Goal: Information Seeking & Learning: Compare options

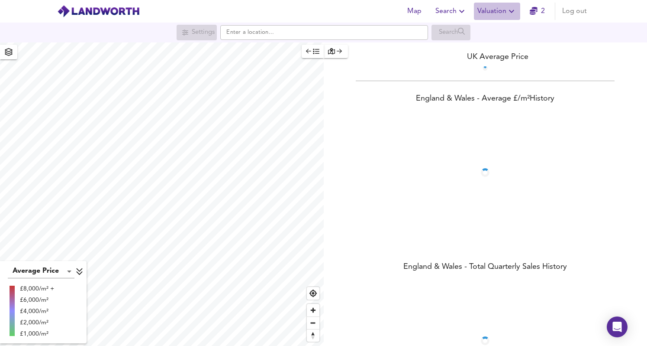
click at [520, 9] on button "Valuation" at bounding box center [497, 11] width 46 height 17
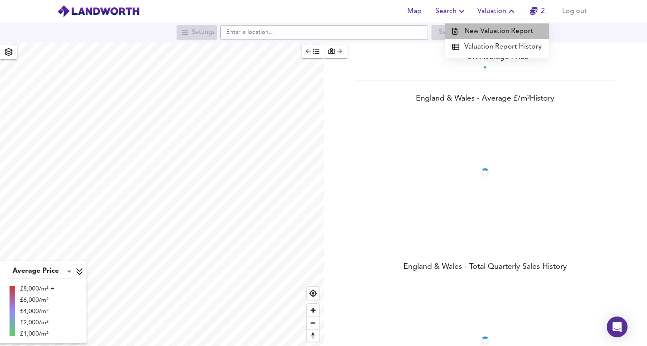
click at [509, 27] on li "New Valuation Report" at bounding box center [497, 31] width 103 height 16
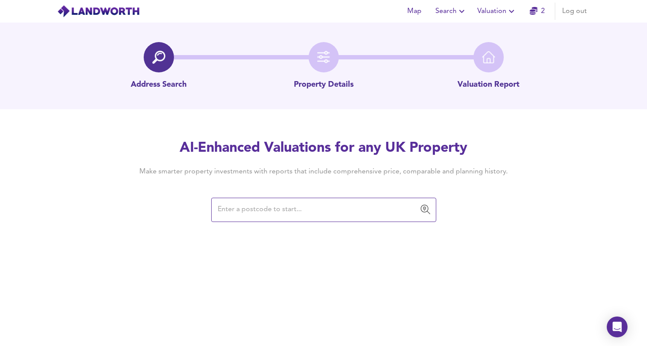
click at [498, 4] on button "Valuation" at bounding box center [497, 11] width 46 height 17
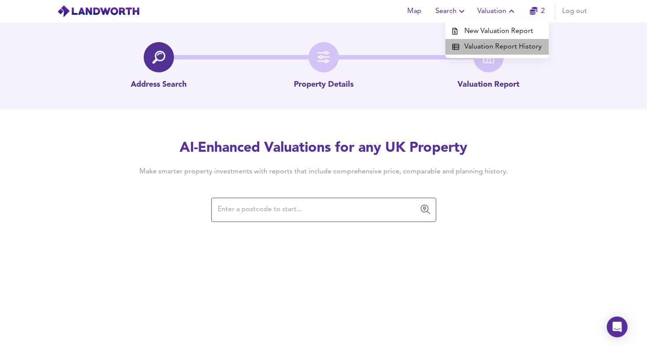
click at [511, 52] on li "Valuation Report History" at bounding box center [497, 47] width 103 height 16
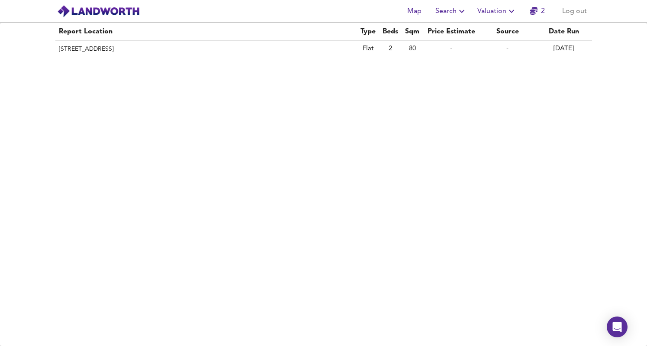
click at [496, 10] on span "Valuation" at bounding box center [497, 11] width 39 height 12
click at [495, 29] on li "New Valuation Report" at bounding box center [497, 31] width 103 height 16
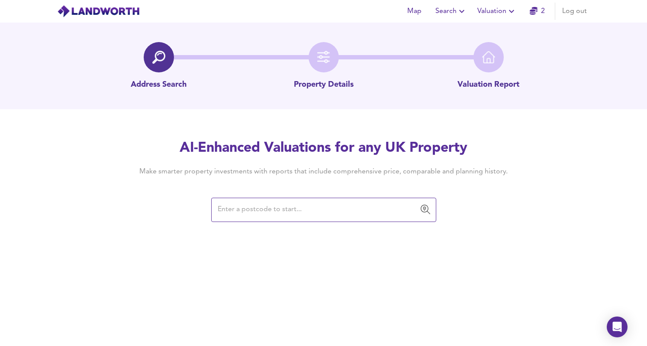
click at [314, 87] on p "Property Details" at bounding box center [324, 84] width 60 height 11
click at [491, 18] on button "Valuation" at bounding box center [497, 11] width 46 height 17
click at [451, 14] on span "Search" at bounding box center [452, 11] width 32 height 12
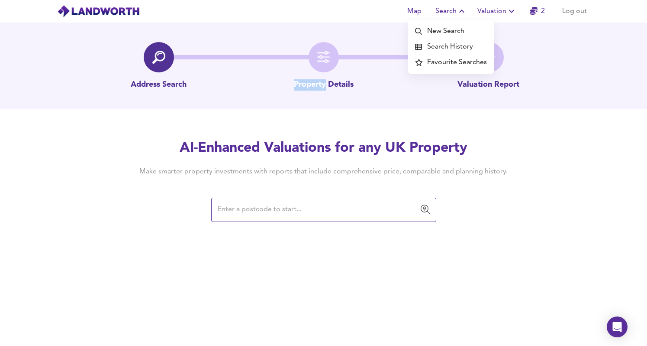
click at [455, 46] on li "Search History" at bounding box center [451, 47] width 86 height 16
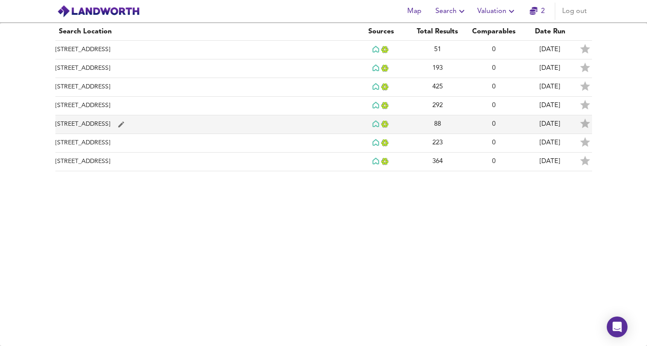
click at [118, 128] on td "[STREET_ADDRESS]" at bounding box center [204, 124] width 298 height 19
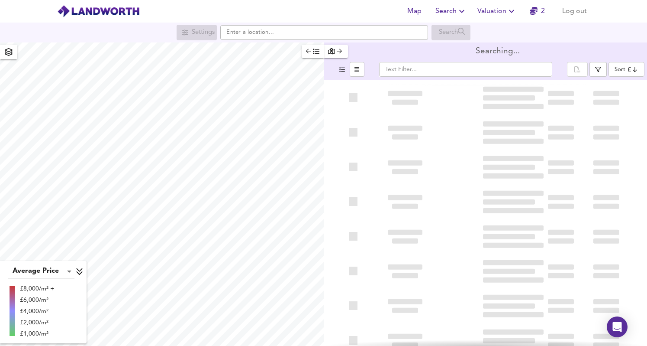
type input "bestdeal"
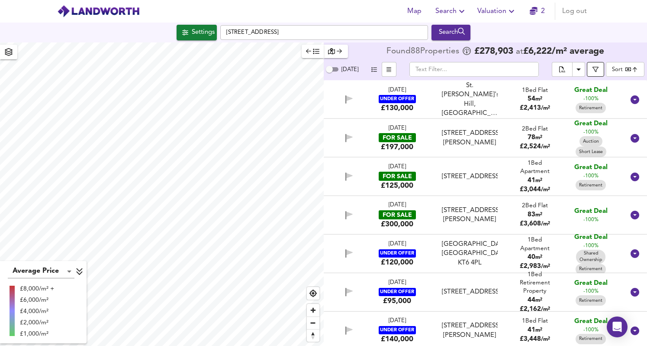
click at [598, 70] on icon "button" at bounding box center [596, 69] width 6 height 6
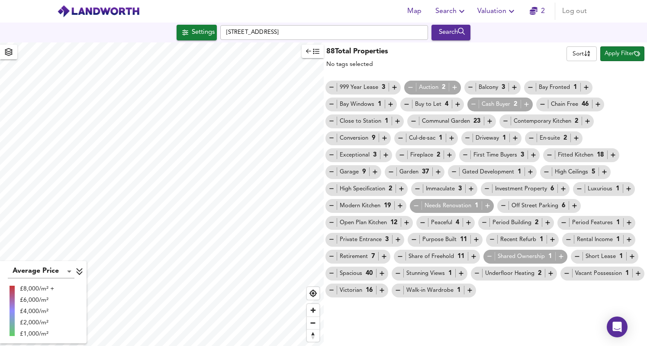
checkbox input "false"
checkbox input "true"
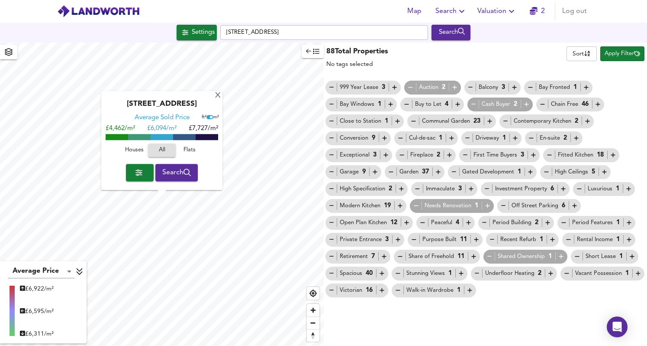
click at [331, 257] on icon "button" at bounding box center [331, 255] width 7 height 7
click at [489, 254] on icon "button" at bounding box center [489, 255] width 7 height 7
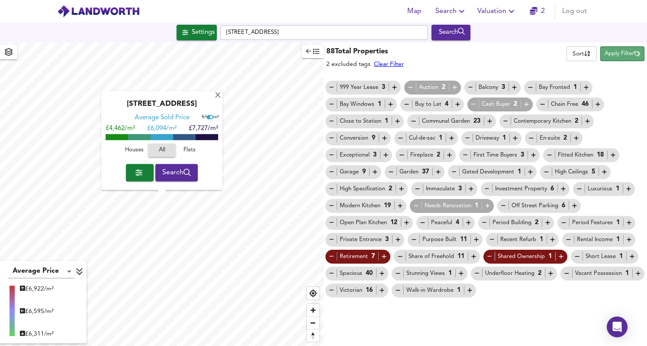
click at [618, 51] on span "Apply Filter" at bounding box center [623, 54] width 36 height 10
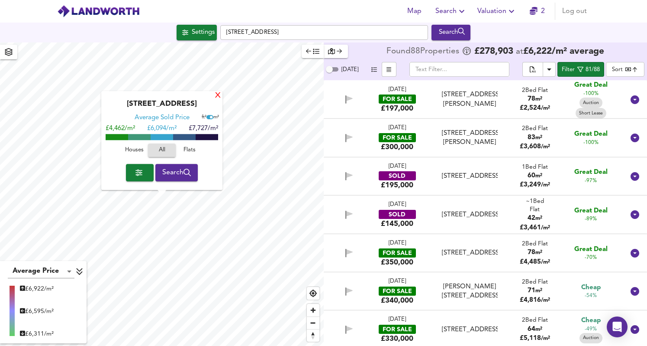
click at [215, 94] on div "X" at bounding box center [217, 96] width 7 height 8
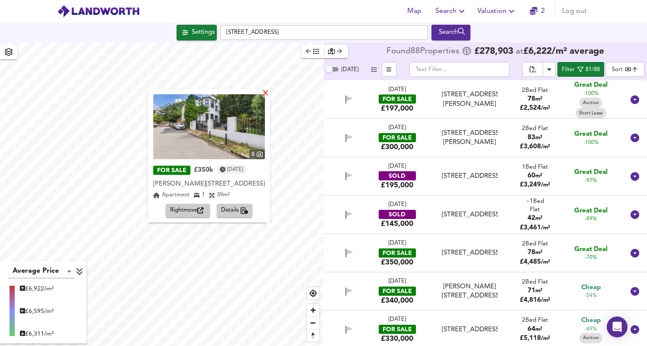
click at [267, 95] on div "X" at bounding box center [265, 94] width 7 height 8
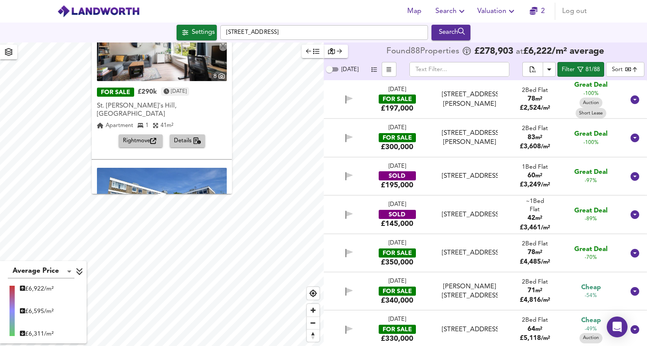
scroll to position [33, 0]
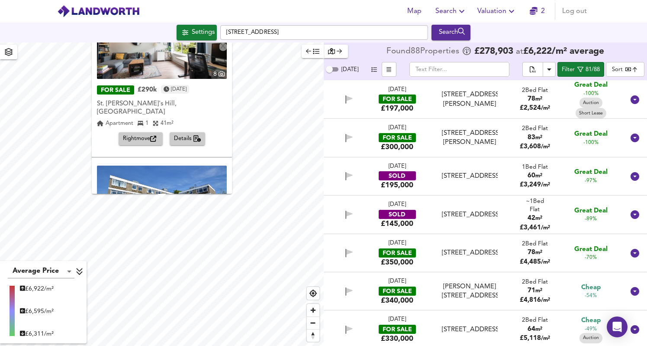
click at [181, 134] on span "Details" at bounding box center [187, 139] width 27 height 10
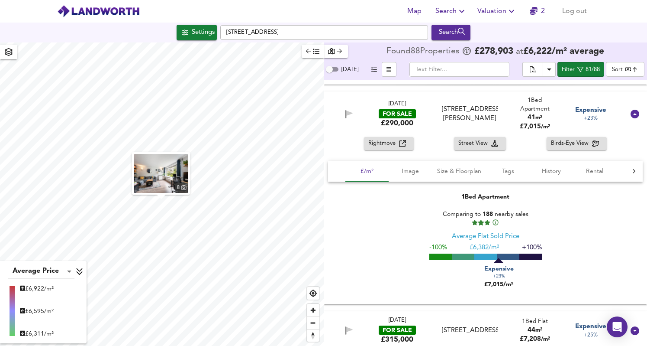
scroll to position [2069, 0]
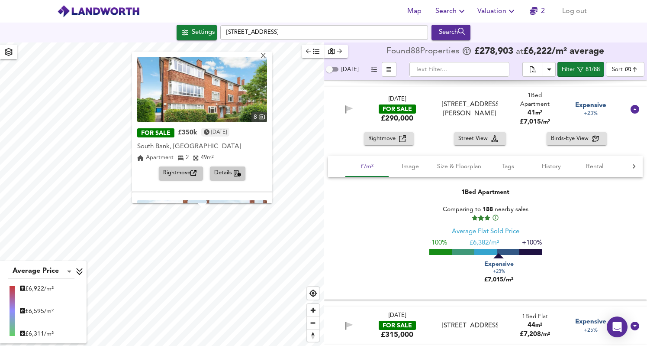
click at [220, 171] on span "Details" at bounding box center [227, 173] width 27 height 10
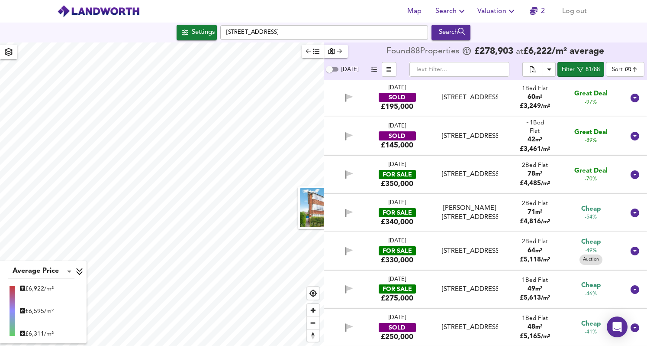
scroll to position [0, 0]
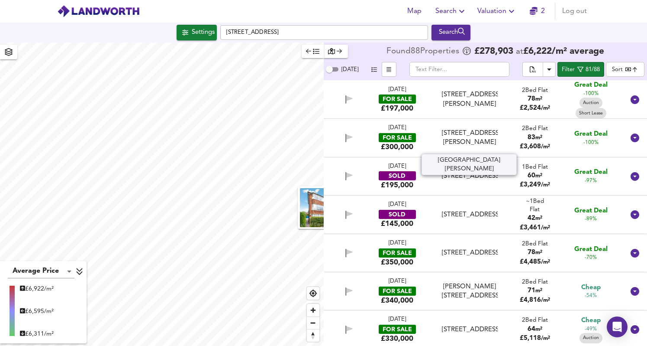
click at [457, 134] on div "[STREET_ADDRESS][PERSON_NAME]" at bounding box center [470, 138] width 56 height 19
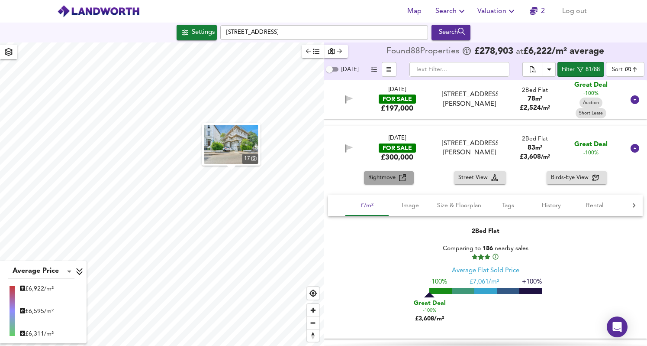
click at [393, 180] on span "Rightmove" at bounding box center [383, 178] width 31 height 10
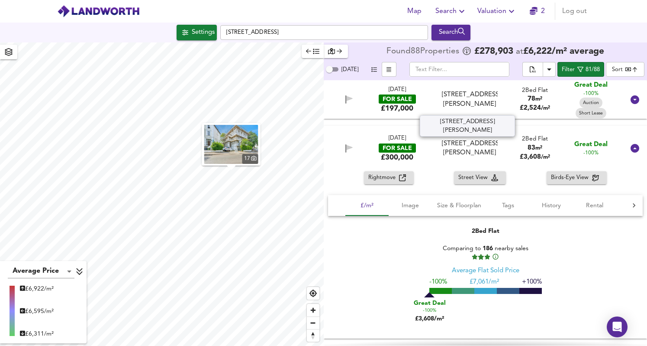
click at [446, 100] on div "[STREET_ADDRESS][PERSON_NAME]" at bounding box center [470, 99] width 56 height 19
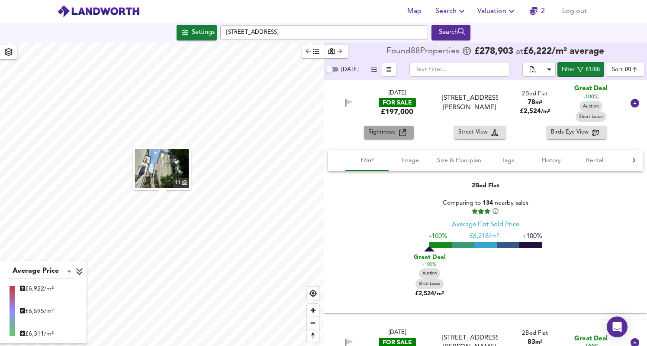
click at [383, 130] on span "Rightmove" at bounding box center [383, 132] width 31 height 10
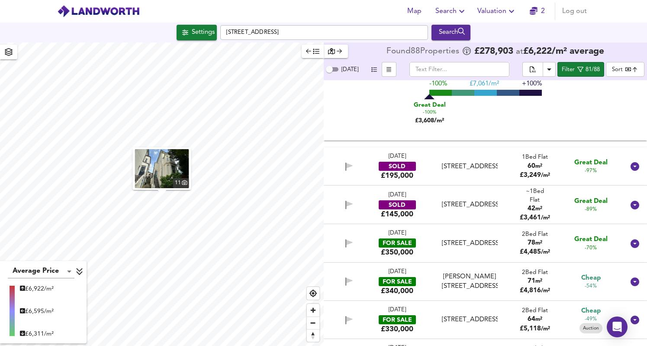
scroll to position [392, 0]
click at [439, 238] on div "[STREET_ADDRESS]" at bounding box center [470, 242] width 63 height 9
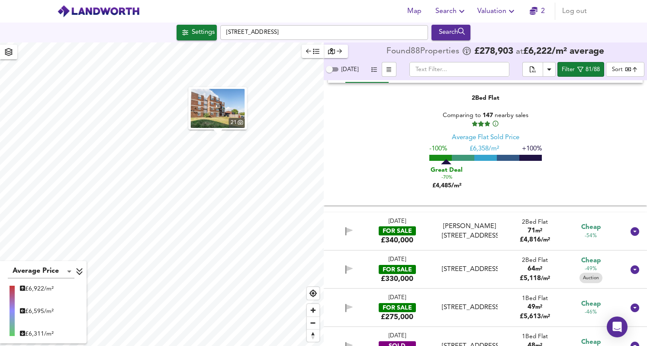
scroll to position [634, 0]
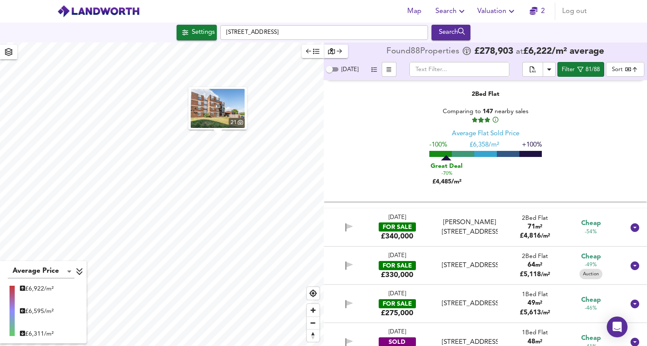
click at [394, 232] on div "£340,000" at bounding box center [397, 236] width 32 height 10
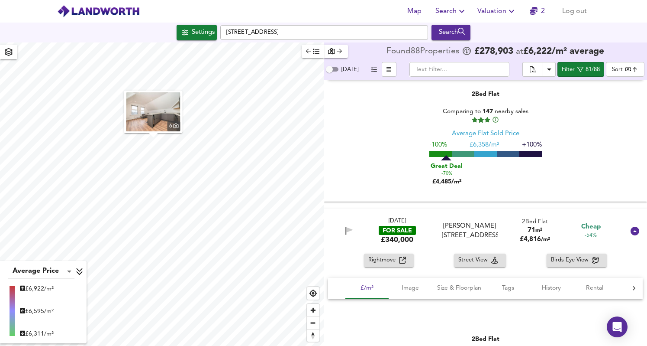
click at [398, 253] on button "Rightmove" at bounding box center [389, 259] width 50 height 13
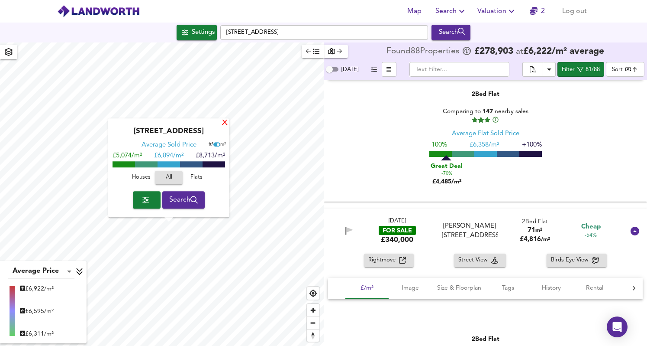
click at [225, 123] on div "X" at bounding box center [224, 123] width 7 height 8
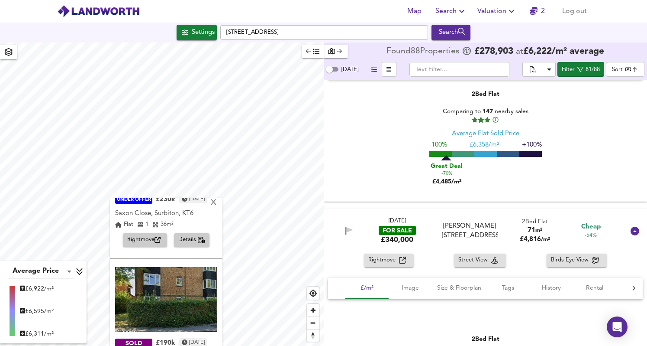
scroll to position [137, 0]
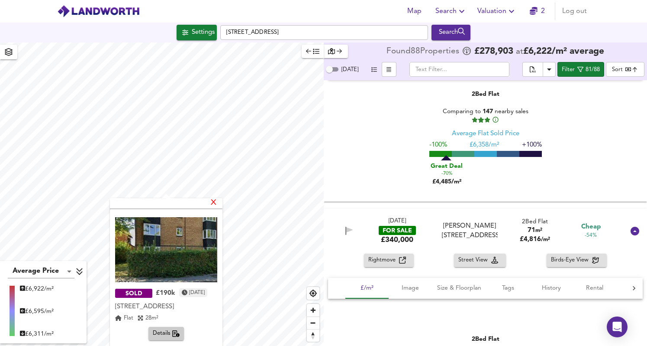
click at [217, 204] on div "X" at bounding box center [213, 203] width 7 height 8
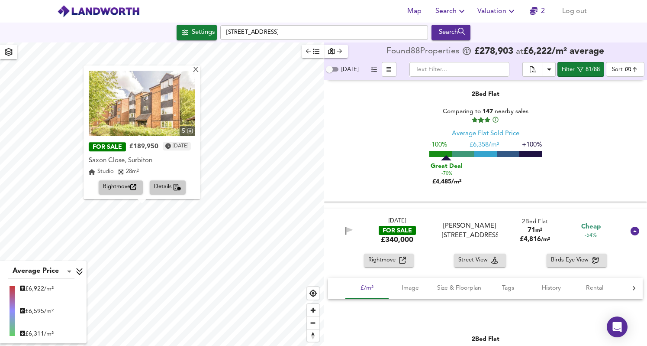
click at [192, 215] on div "X 5 FOR SALE £189,950 [DATE] Saxon Close, Surbiton Saxon Close, Surbiton Studio…" at bounding box center [162, 193] width 324 height 303
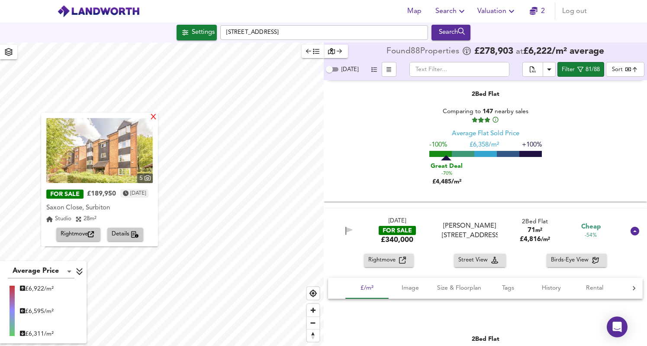
click at [157, 120] on div "X" at bounding box center [153, 117] width 7 height 8
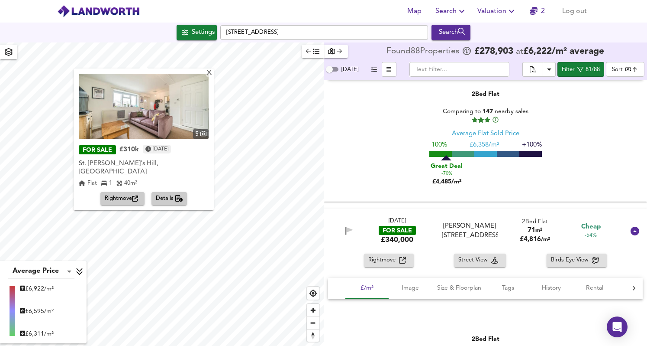
click at [208, 72] on div "X 5 FOR SALE £310k [DATE] [GEOGRAPHIC_DATA], Surbiton [GEOGRAPHIC_DATA], [GEOGR…" at bounding box center [162, 193] width 324 height 303
click at [206, 73] on div "X" at bounding box center [209, 73] width 7 height 8
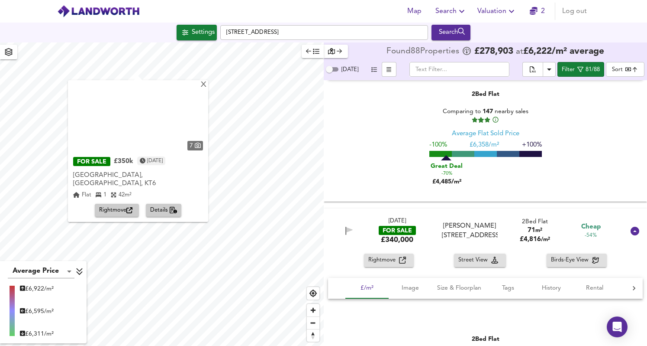
click at [168, 205] on span "Details" at bounding box center [163, 210] width 27 height 10
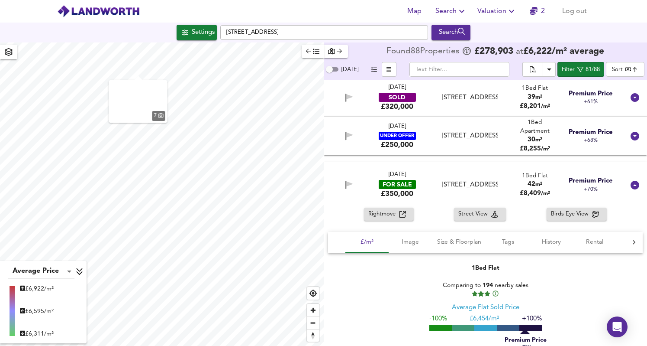
scroll to position [4015, 0]
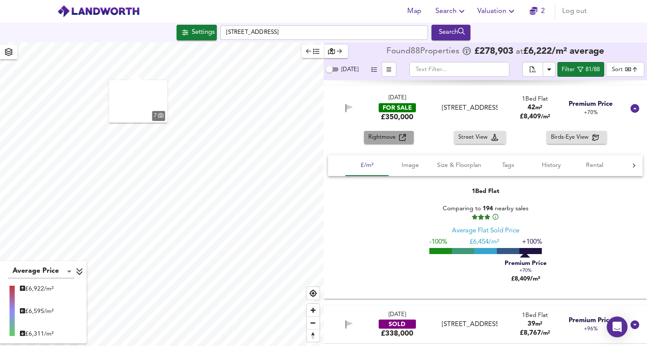
click at [396, 137] on span "Rightmove" at bounding box center [383, 138] width 31 height 10
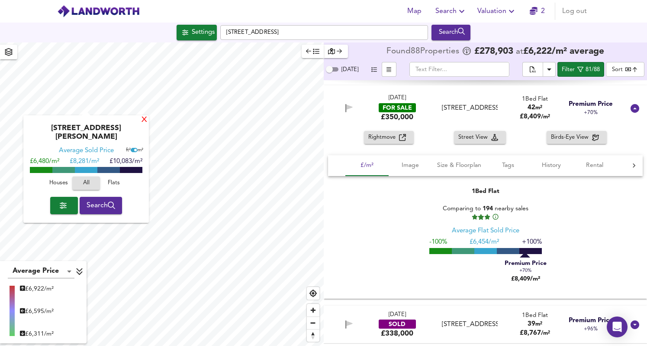
click at [141, 119] on div "X" at bounding box center [144, 120] width 7 height 8
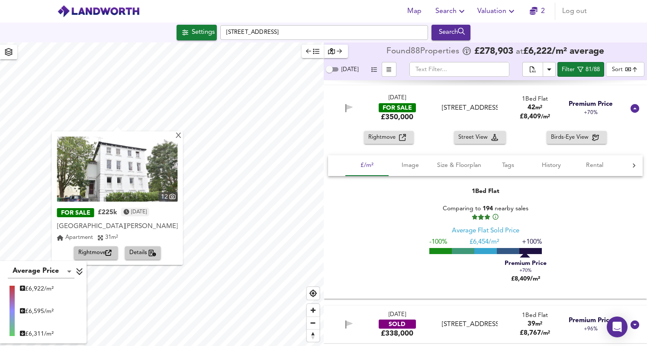
click at [153, 257] on span "Details" at bounding box center [142, 253] width 27 height 10
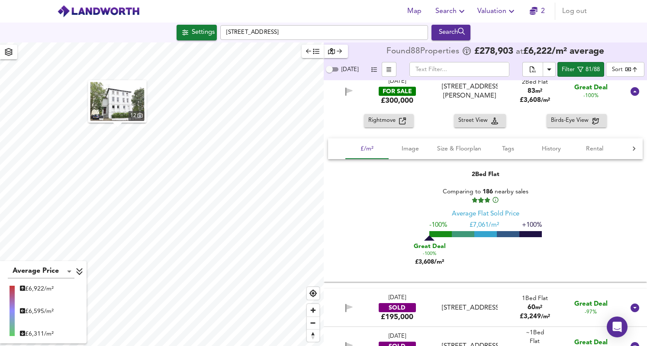
scroll to position [150, 0]
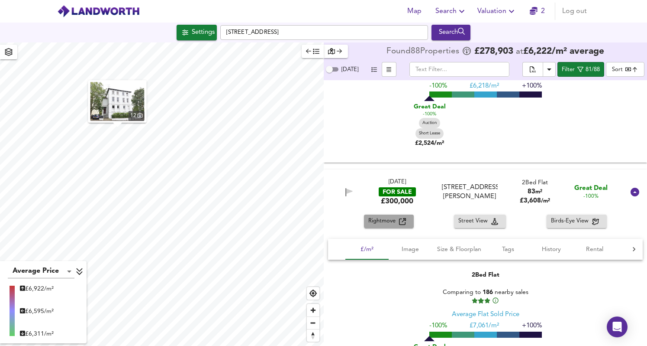
click at [388, 223] on span "Rightmove" at bounding box center [383, 221] width 31 height 10
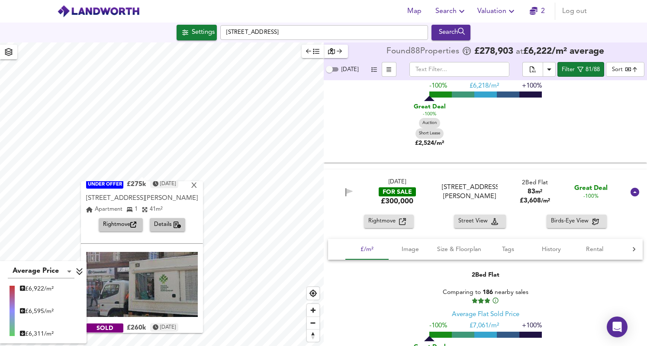
scroll to position [128, 0]
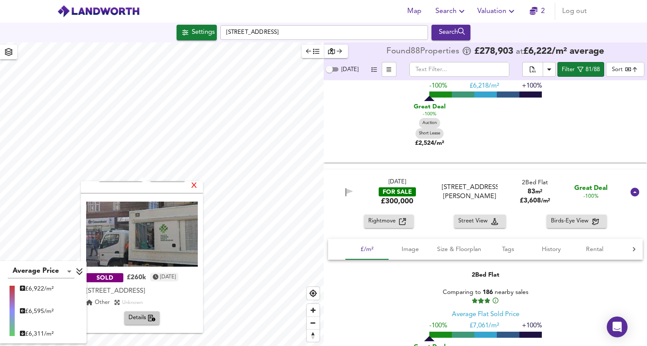
click at [198, 187] on div "X" at bounding box center [194, 186] width 7 height 8
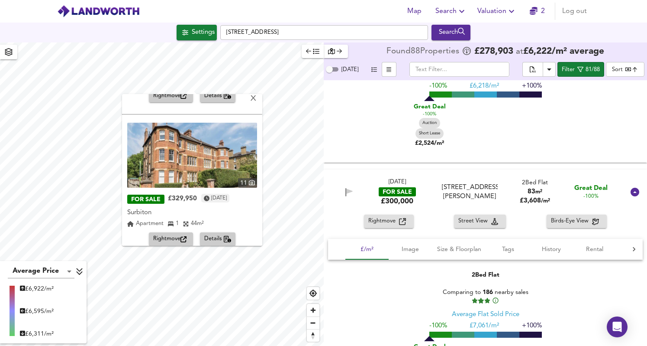
click at [219, 234] on span "Details" at bounding box center [217, 239] width 27 height 10
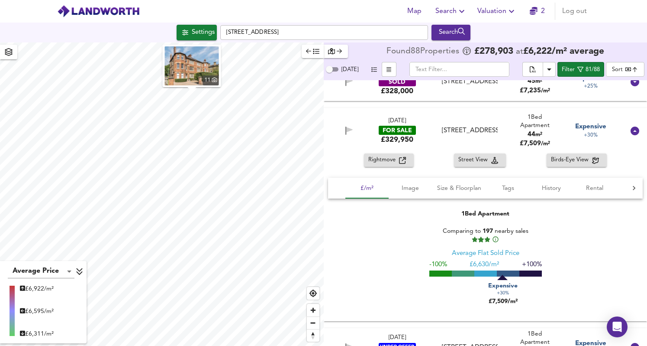
scroll to position [3371, 0]
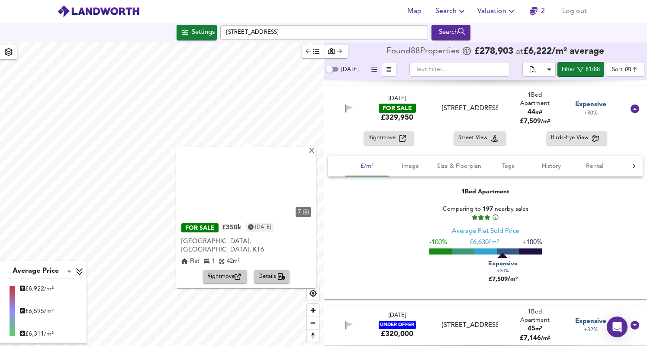
click at [230, 182] on div "X 7 FOR SALE £350k [DATE] [GEOGRAPHIC_DATA], [GEOGRAPHIC_DATA], [GEOGRAPHIC_DAT…" at bounding box center [162, 193] width 324 height 303
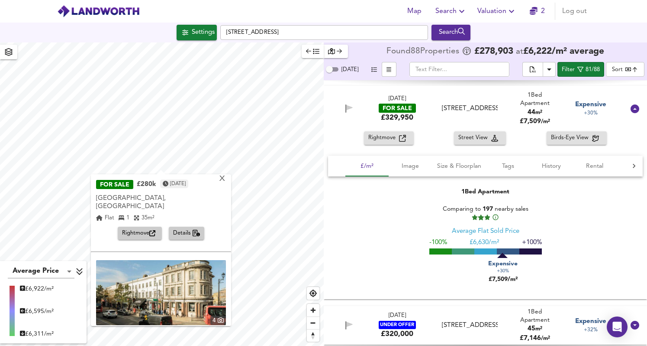
scroll to position [71, 0]
click at [190, 229] on span "Details" at bounding box center [186, 234] width 27 height 10
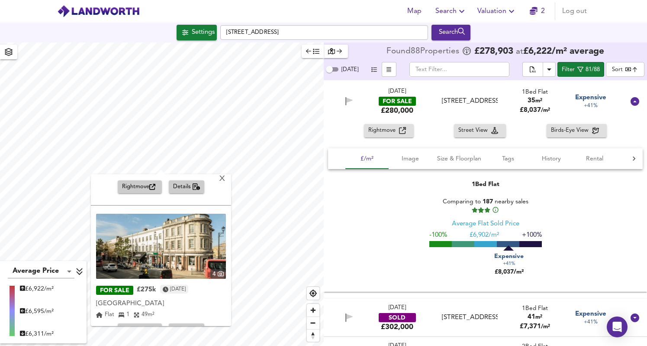
scroll to position [128, 0]
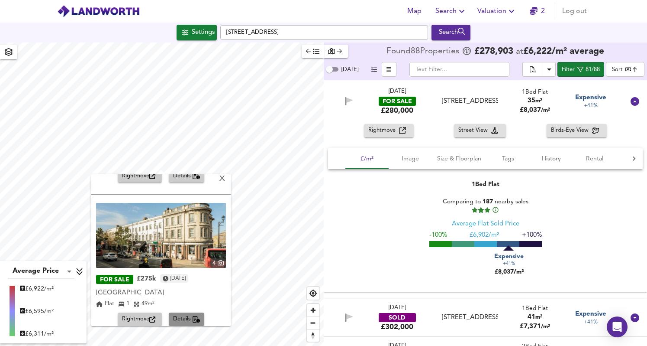
click at [187, 314] on span "Details" at bounding box center [186, 319] width 27 height 10
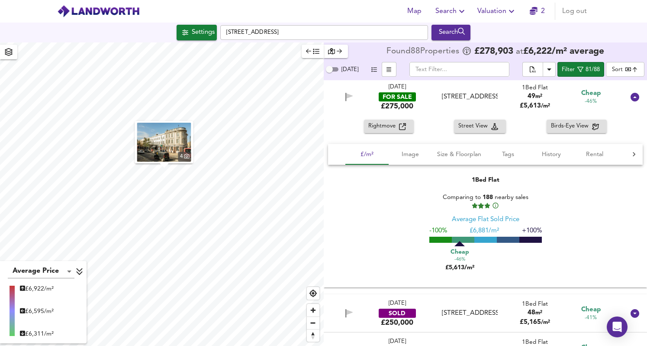
scroll to position [1070, 0]
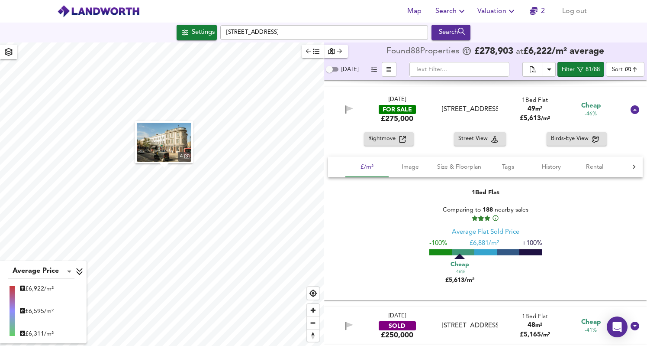
click at [136, 151] on button "4" at bounding box center [164, 142] width 58 height 42
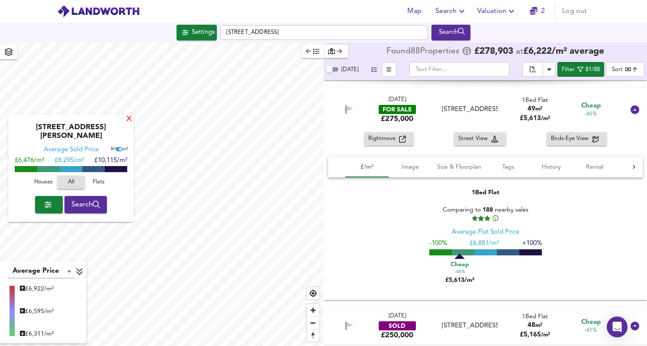
click at [126, 119] on div "X" at bounding box center [129, 119] width 7 height 8
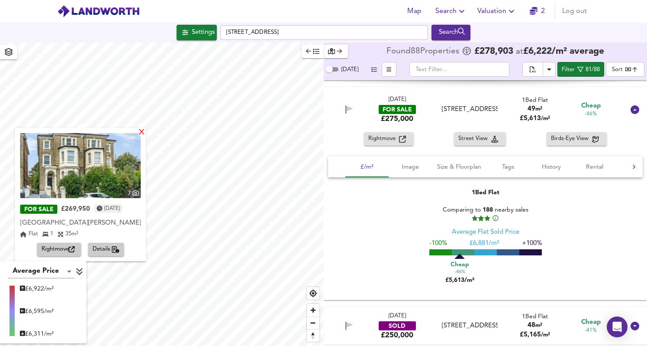
click at [145, 133] on div "X" at bounding box center [141, 133] width 7 height 8
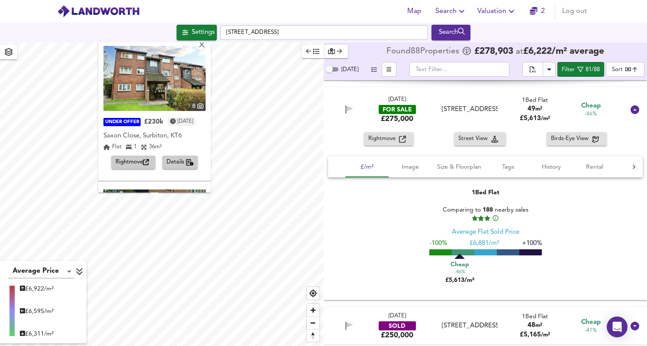
scroll to position [137, 0]
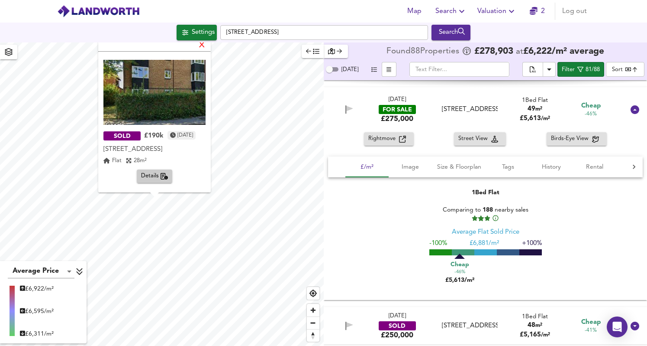
click at [206, 48] on div "X" at bounding box center [201, 46] width 7 height 8
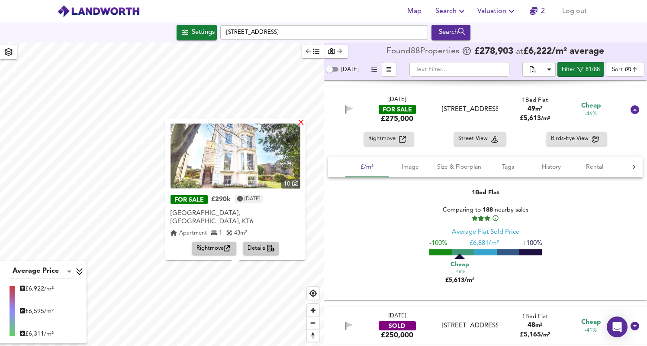
click at [297, 127] on div "X" at bounding box center [300, 123] width 7 height 8
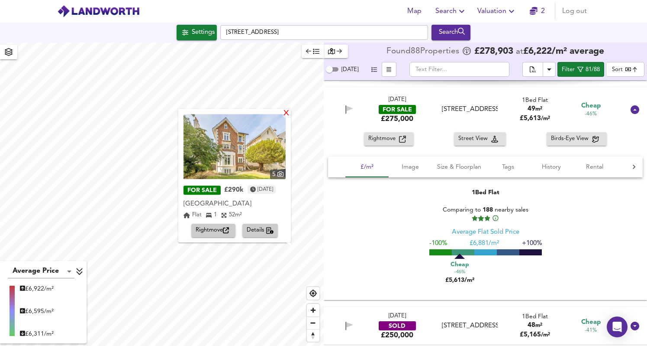
click at [284, 116] on div "X" at bounding box center [286, 114] width 7 height 8
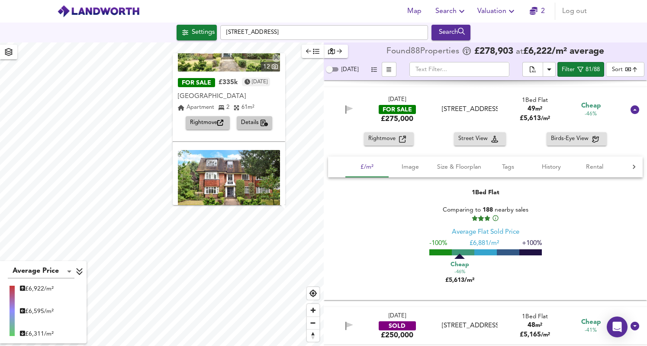
scroll to position [51, 0]
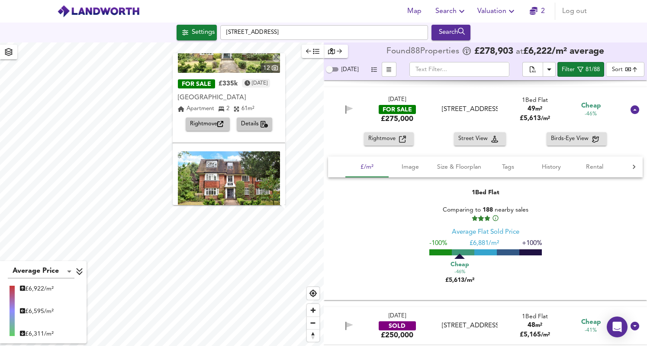
click at [241, 126] on span "Details" at bounding box center [254, 124] width 27 height 10
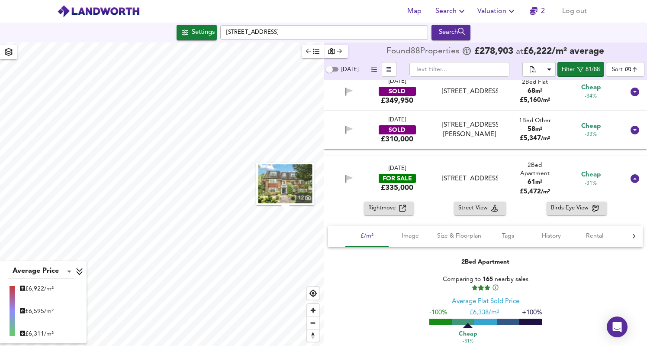
scroll to position [1603, 0]
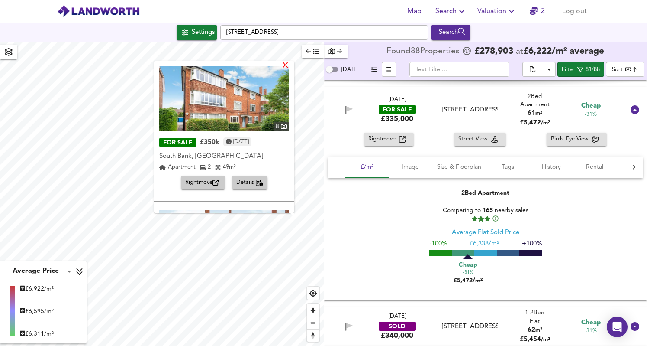
click at [288, 63] on div "X" at bounding box center [285, 66] width 7 height 8
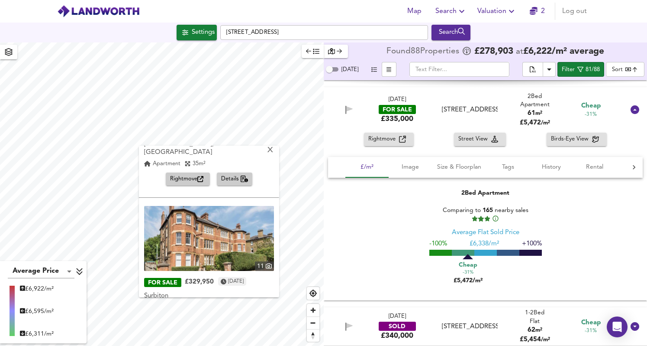
scroll to position [128, 0]
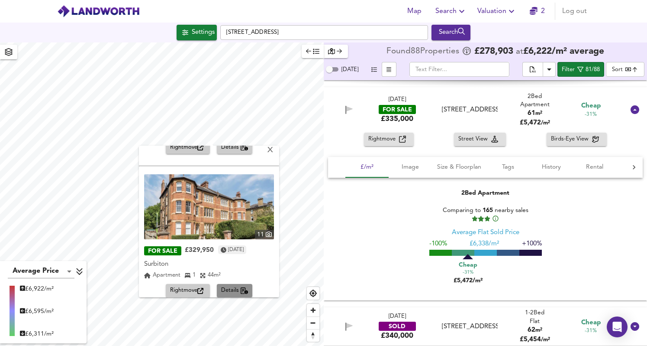
click at [246, 287] on icon "button" at bounding box center [245, 290] width 8 height 7
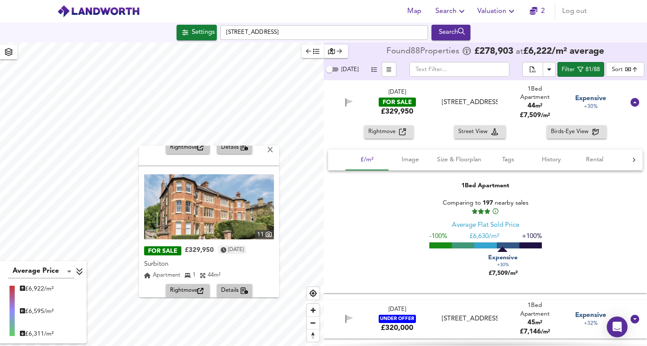
click at [269, 145] on div "10 UNDER OFFER £219,950 [DATE] [GEOGRAPHIC_DATA] 35 m² Rightmove Details" at bounding box center [209, 88] width 140 height 142
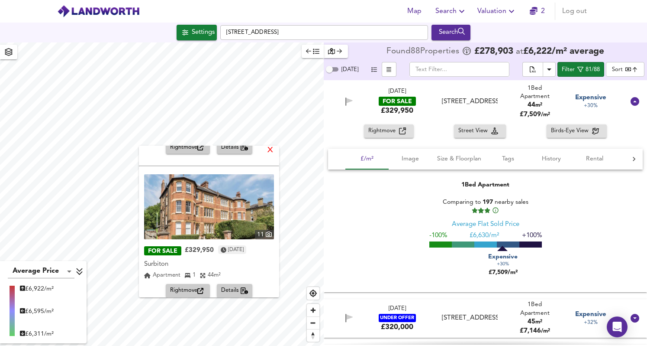
click at [270, 149] on div "X" at bounding box center [270, 150] width 7 height 8
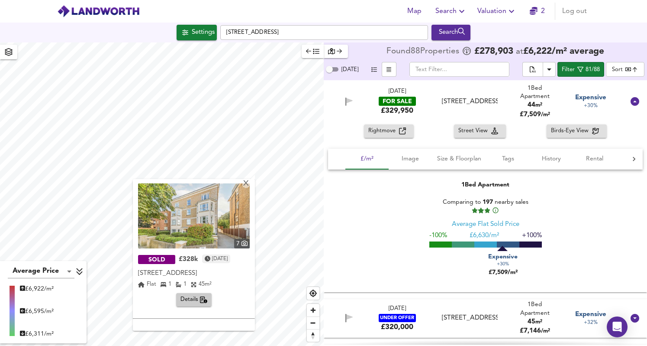
scroll to position [145, 0]
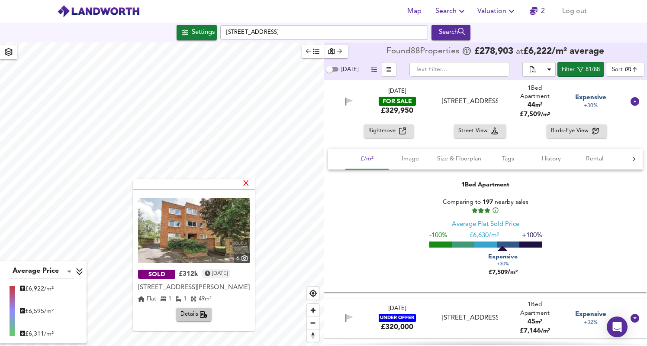
click at [246, 180] on div "X" at bounding box center [245, 184] width 7 height 8
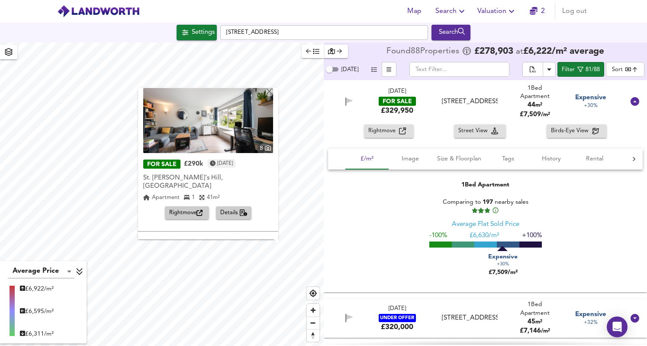
scroll to position [0, 0]
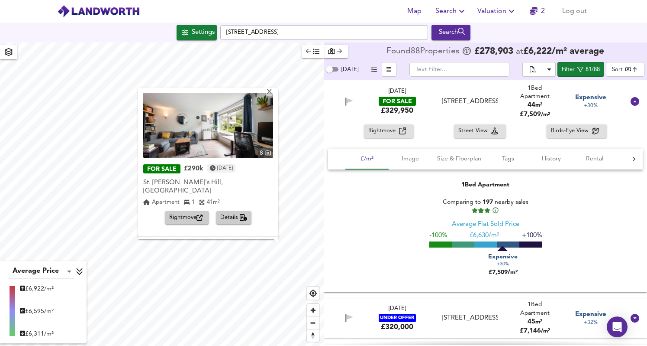
click at [242, 213] on span "Details" at bounding box center [233, 218] width 27 height 10
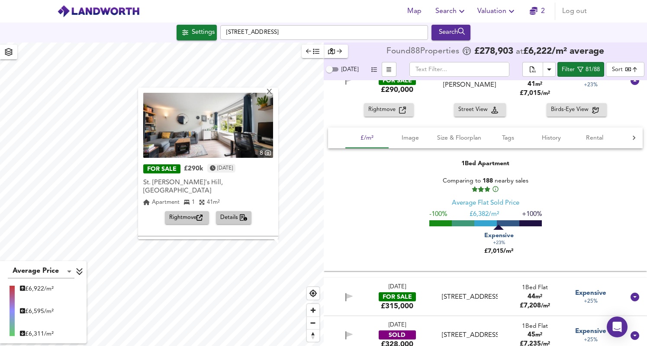
scroll to position [3451, 0]
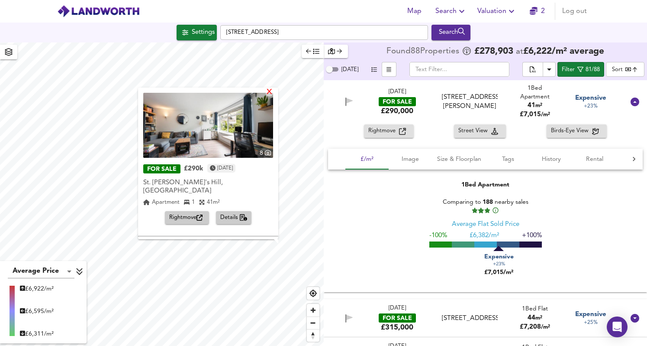
click at [268, 91] on div "X" at bounding box center [269, 92] width 7 height 8
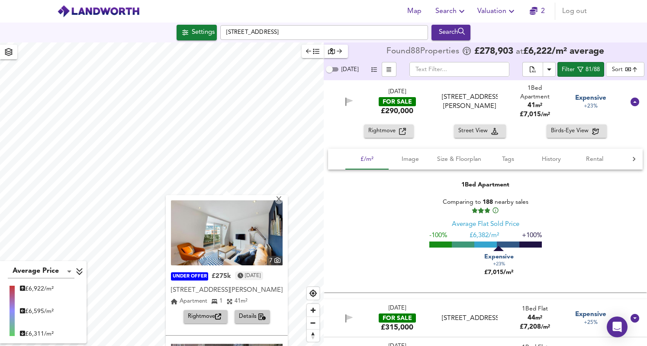
scroll to position [128, 0]
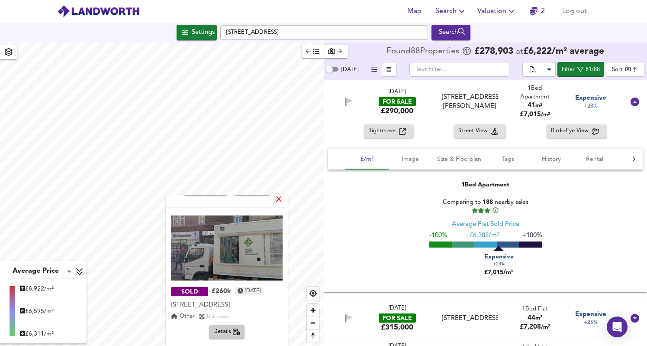
click at [281, 198] on div "X" at bounding box center [278, 200] width 7 height 8
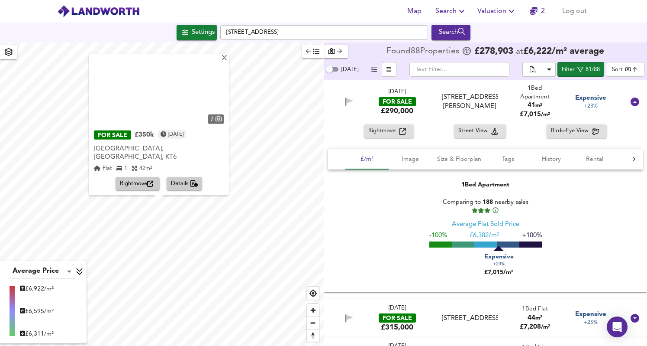
click at [190, 190] on button "Details" at bounding box center [185, 183] width 36 height 13
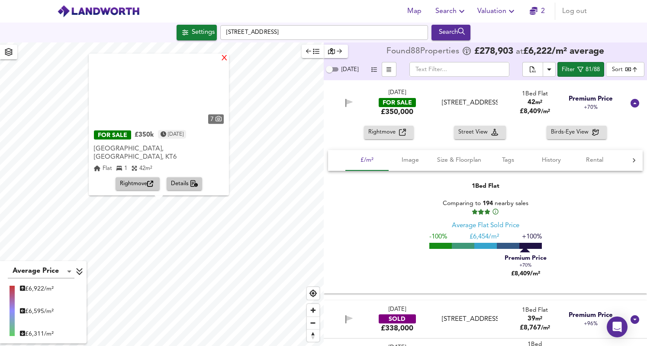
scroll to position [4964, 0]
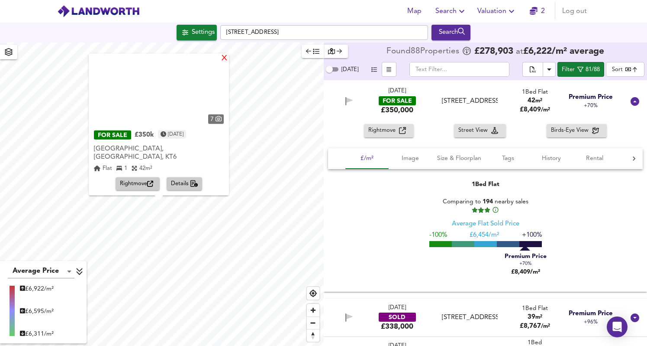
click at [221, 62] on div "X" at bounding box center [224, 58] width 7 height 8
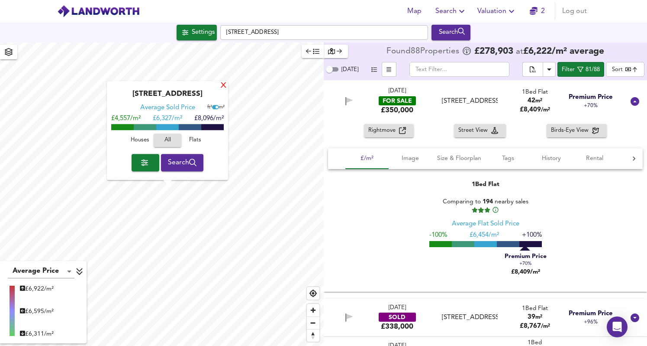
click at [222, 85] on div "X" at bounding box center [223, 86] width 7 height 8
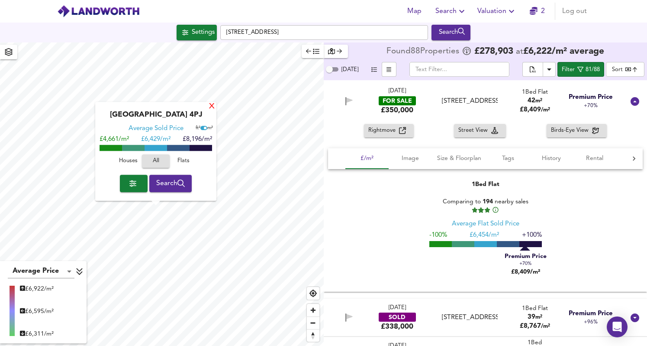
click at [214, 107] on div "X" at bounding box center [211, 107] width 7 height 8
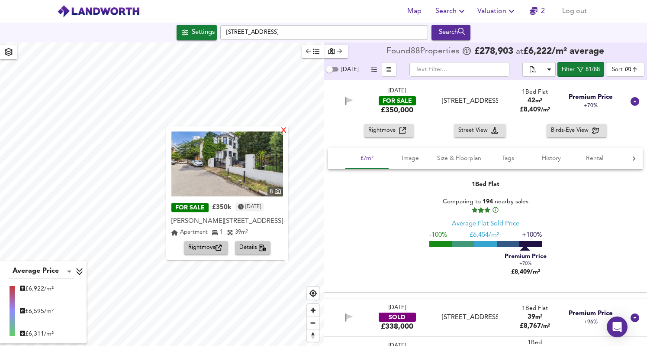
click at [284, 134] on div "X" at bounding box center [283, 131] width 7 height 8
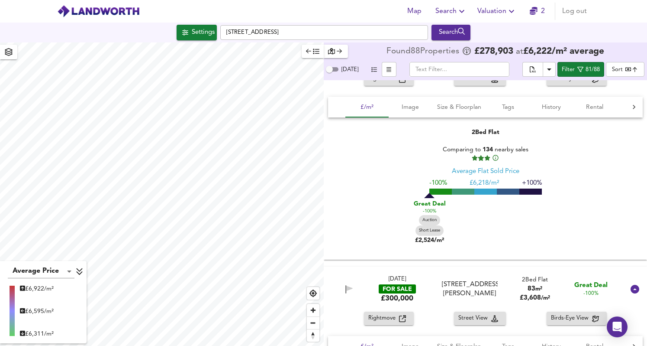
scroll to position [0, 0]
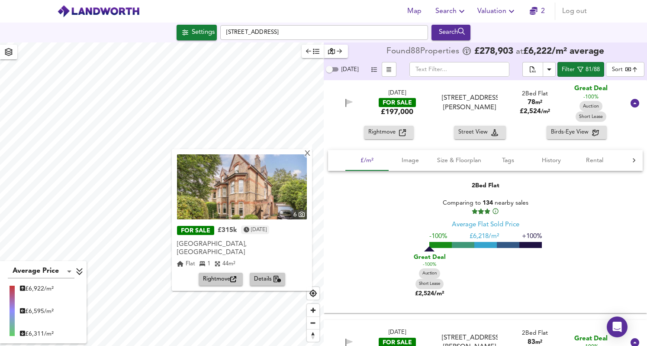
click at [222, 195] on div "X 6 FOR SALE £315k [DATE] [GEOGRAPHIC_DATA], [GEOGRAPHIC_DATA], [GEOGRAPHIC_DAT…" at bounding box center [162, 193] width 324 height 303
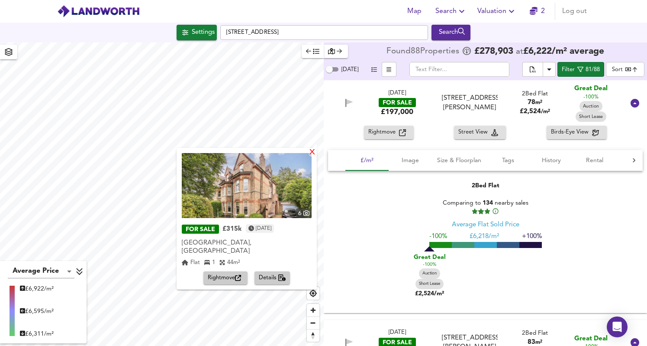
click at [313, 154] on div "X" at bounding box center [312, 153] width 7 height 8
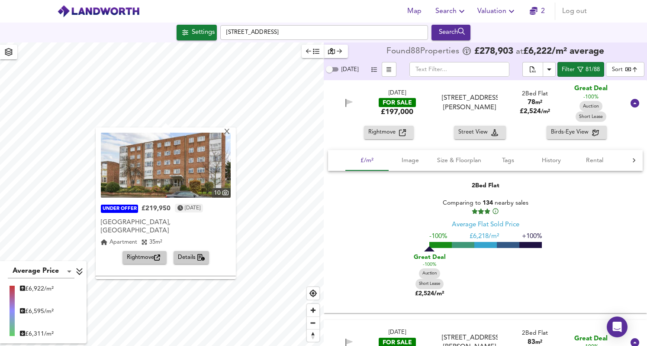
scroll to position [128, 0]
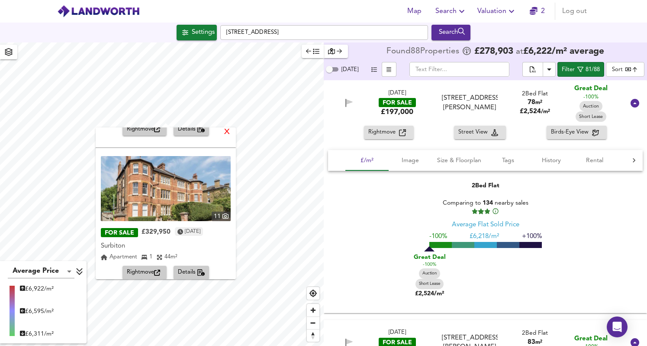
click at [226, 129] on div "X" at bounding box center [226, 132] width 7 height 8
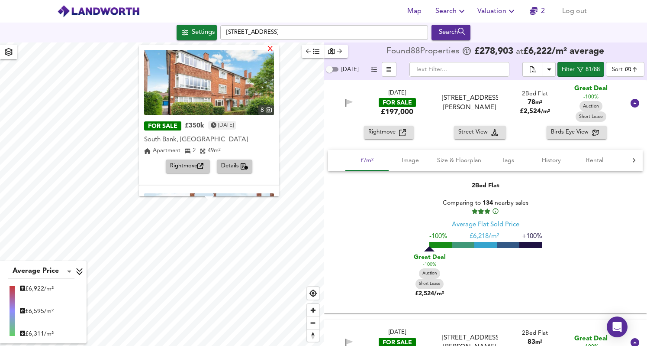
click at [267, 52] on div "X" at bounding box center [270, 49] width 7 height 8
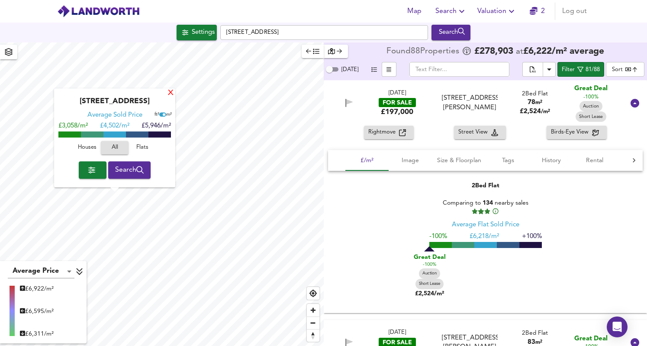
click at [174, 93] on div "X" at bounding box center [170, 93] width 7 height 8
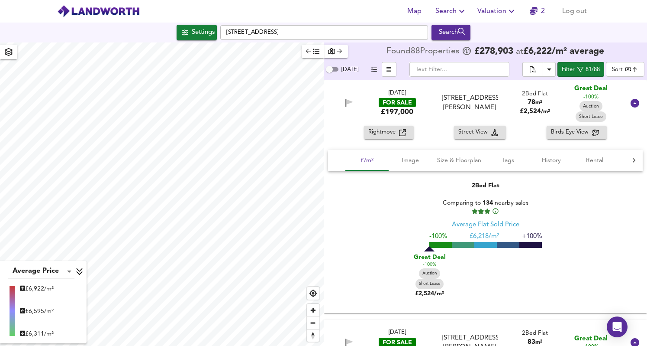
type input "1151"
click at [500, 9] on span "Valuation" at bounding box center [497, 11] width 39 height 12
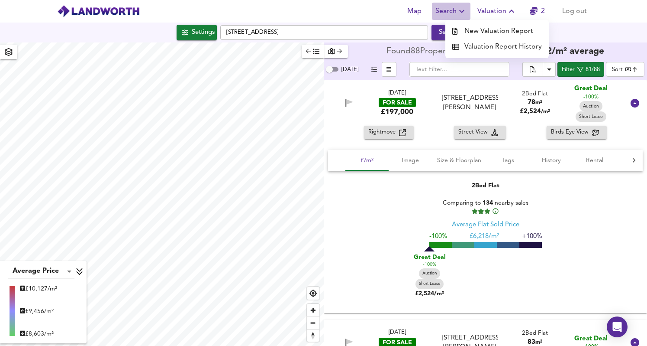
click at [456, 11] on span "Search" at bounding box center [452, 11] width 32 height 12
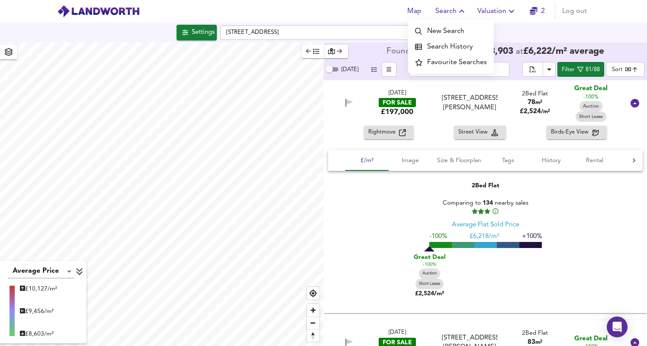
click at [462, 46] on li "Search History" at bounding box center [451, 47] width 86 height 16
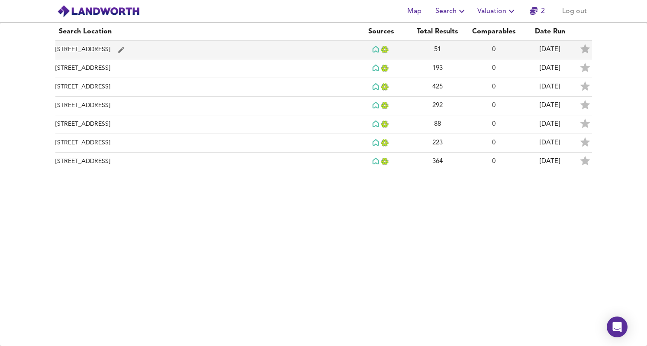
click at [186, 49] on td "[STREET_ADDRESS]" at bounding box center [204, 50] width 298 height 19
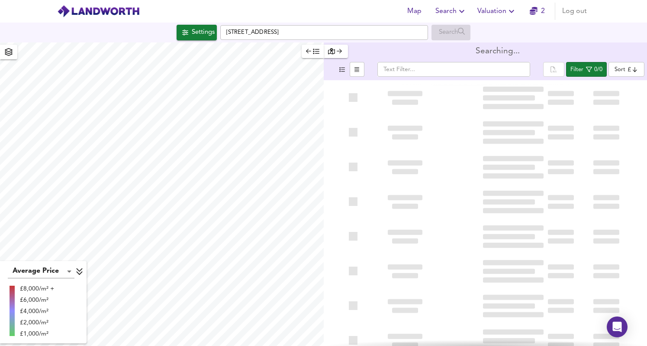
type input "bestdeal"
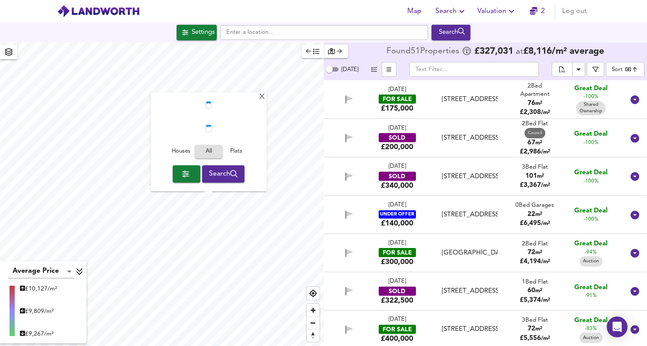
checkbox input "false"
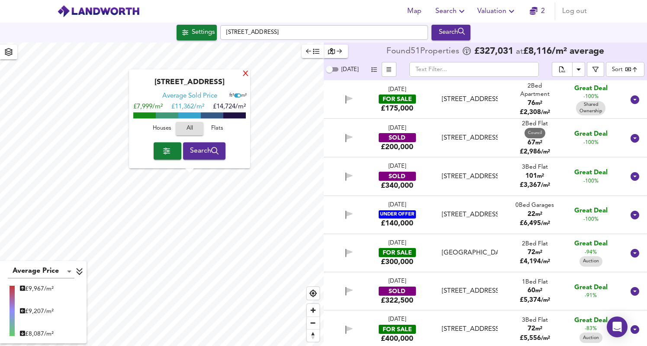
click at [245, 76] on div "X" at bounding box center [245, 74] width 7 height 8
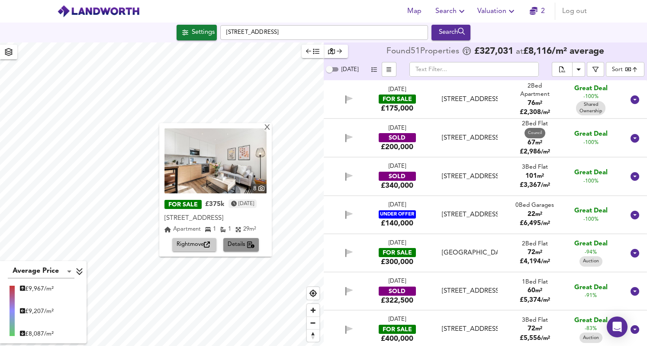
click at [246, 245] on span "Details" at bounding box center [241, 244] width 27 height 10
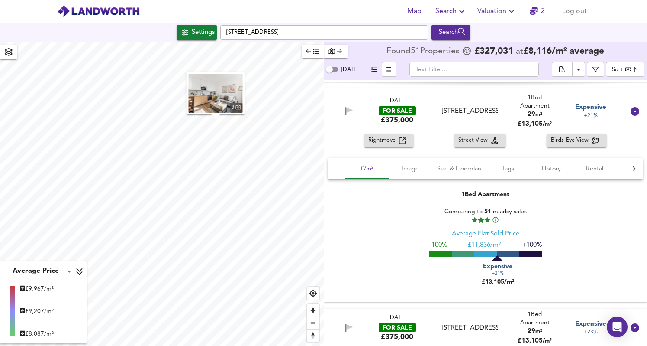
scroll to position [1574, 0]
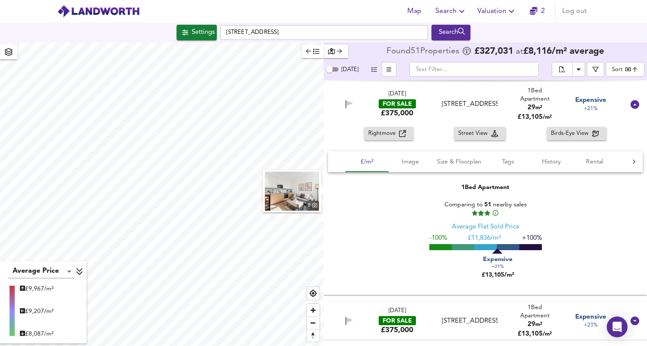
click at [383, 256] on div "8 Average Price landworth £ 9,967/m² £ 9,207/m² £ 8,087/m² Found 51 Propert ies…" at bounding box center [323, 193] width 647 height 303
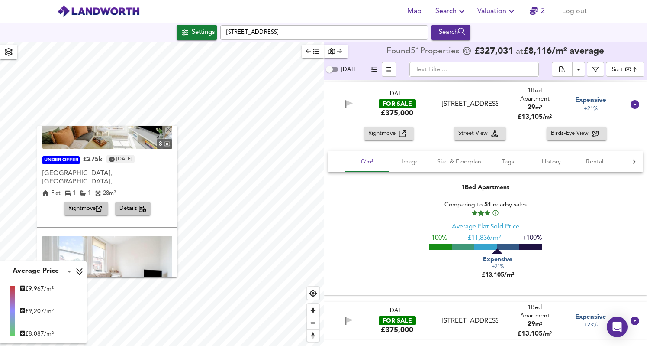
scroll to position [271, 0]
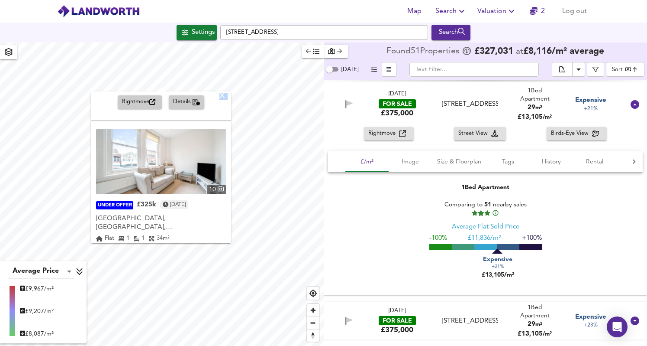
click at [146, 91] on div "X 10 UNDER OFFER £325k [DATE] [GEOGRAPHIC_DATA][PERSON_NAME], [GEOGRAPHIC_DATA]…" at bounding box center [162, 193] width 324 height 303
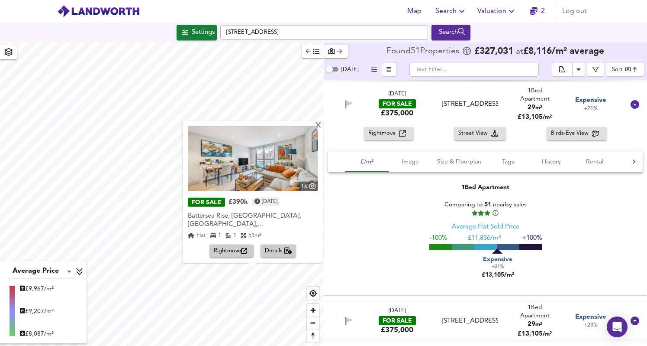
click at [279, 248] on span "Details" at bounding box center [278, 251] width 27 height 10
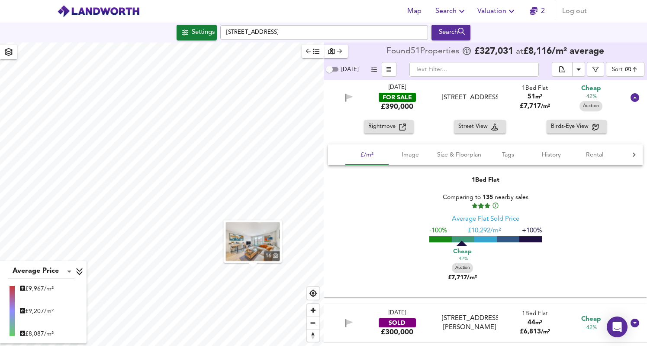
scroll to position [461, 0]
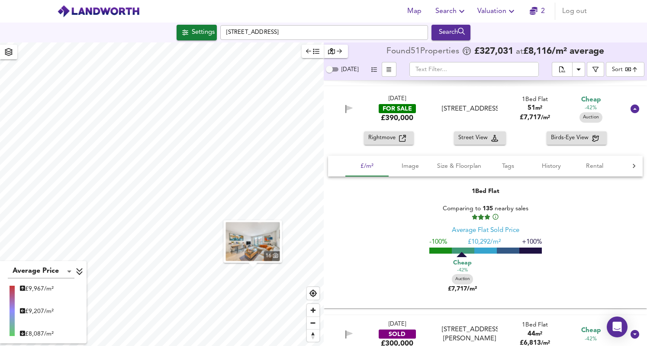
click at [386, 139] on span "Rightmove" at bounding box center [383, 138] width 31 height 10
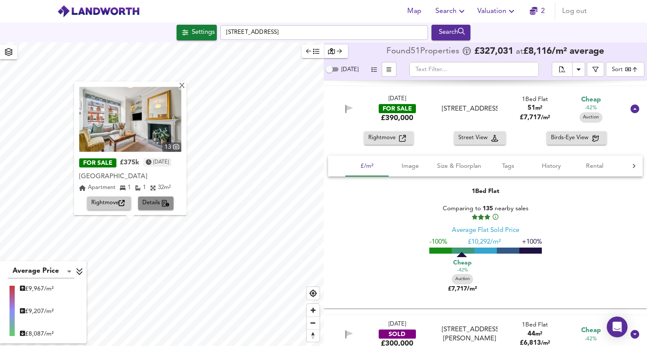
click at [154, 198] on span "Details" at bounding box center [155, 203] width 27 height 10
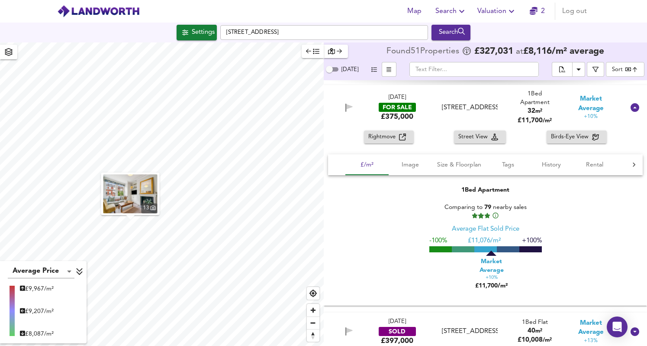
scroll to position [1695, 0]
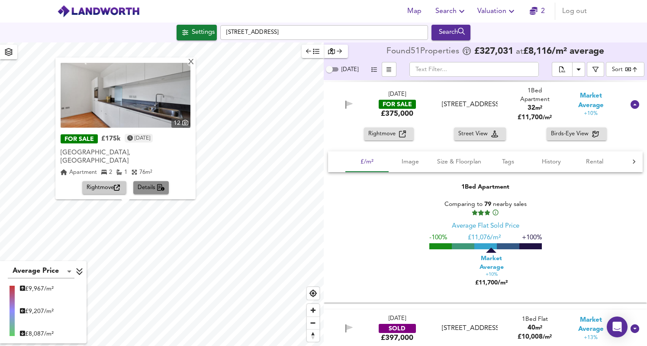
click at [147, 185] on span "Details" at bounding box center [151, 188] width 27 height 10
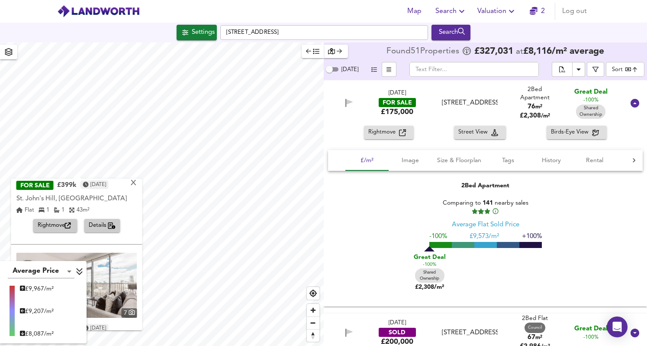
scroll to position [205, 0]
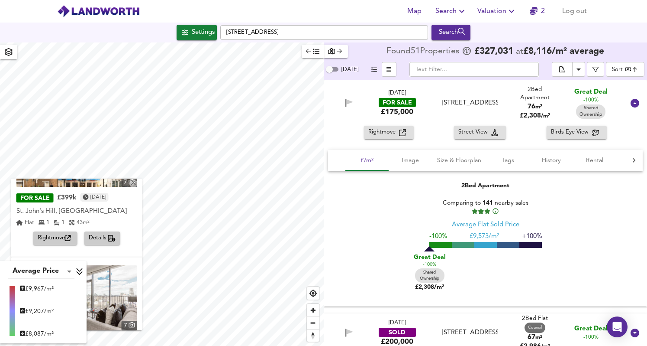
click at [101, 229] on div "FOR SALE £399k [DATE] [GEOGRAPHIC_DATA], Battersea [GEOGRAPHIC_DATA], [GEOGRAPH…" at bounding box center [76, 218] width 121 height 54
click at [102, 236] on span "Details" at bounding box center [102, 238] width 27 height 10
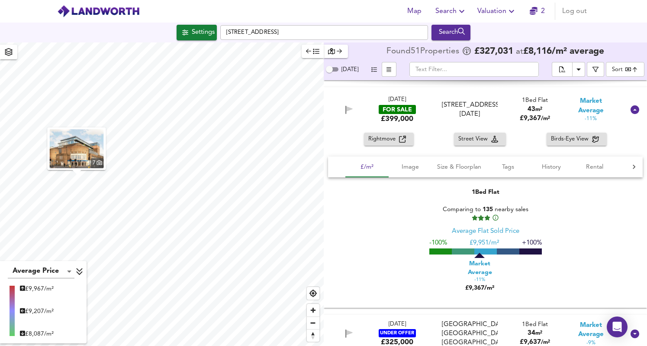
scroll to position [1582, 0]
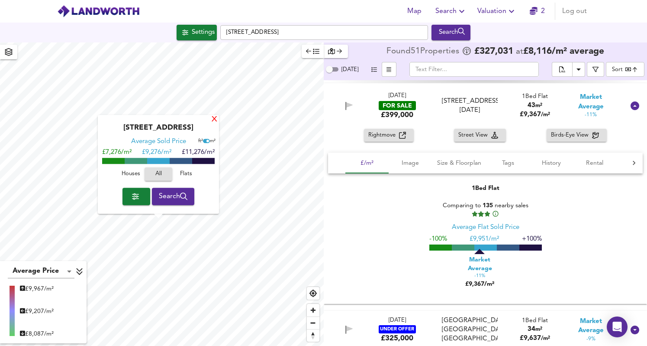
click at [213, 117] on div "X" at bounding box center [214, 120] width 7 height 8
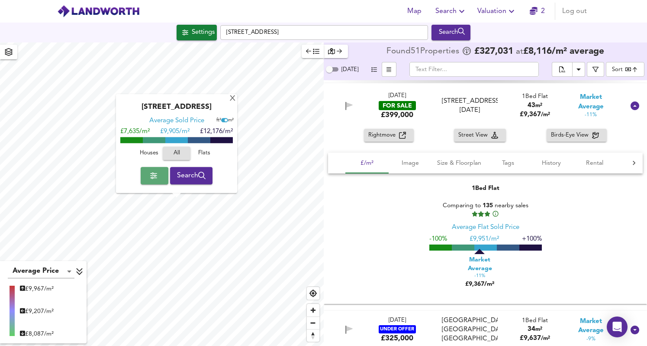
click at [161, 181] on button "button" at bounding box center [155, 175] width 28 height 17
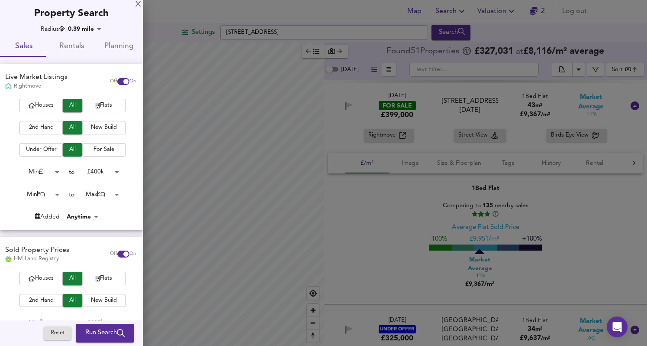
drag, startPoint x: 179, startPoint y: 146, endPoint x: 242, endPoint y: 175, distance: 69.2
click at [243, 175] on div at bounding box center [323, 173] width 647 height 346
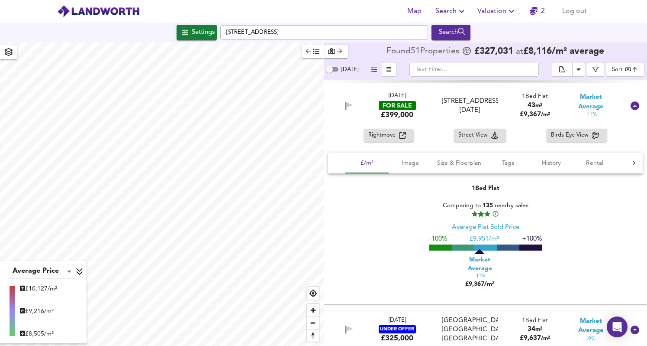
type input "1240"
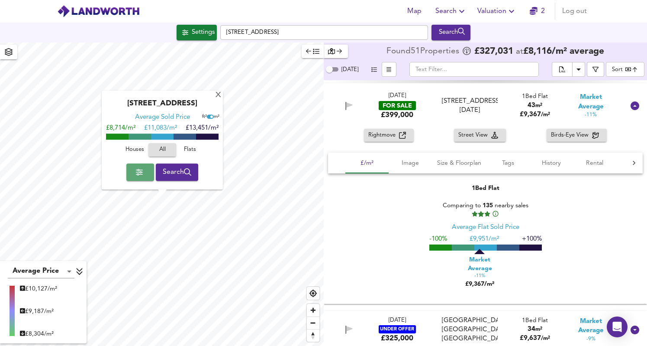
click at [136, 168] on icon "button" at bounding box center [139, 171] width 7 height 7
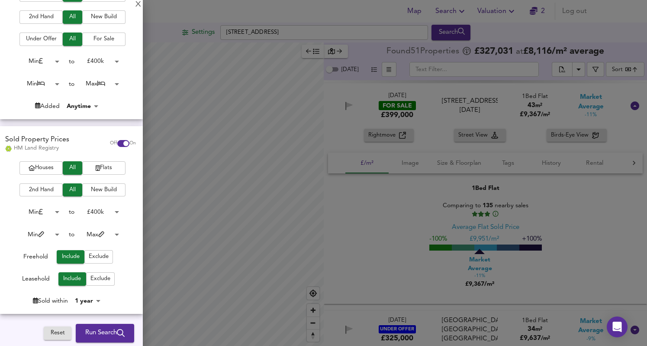
scroll to position [175, 0]
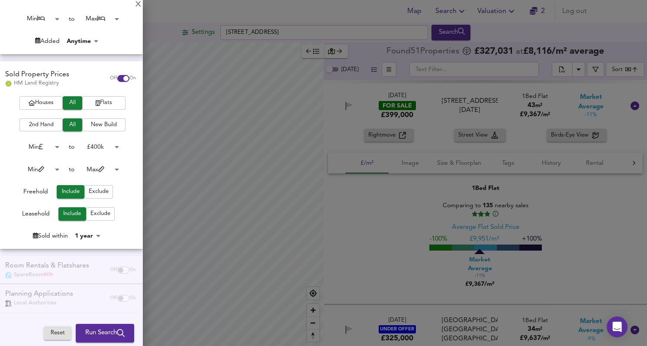
click at [101, 334] on span "Run Search" at bounding box center [104, 332] width 39 height 11
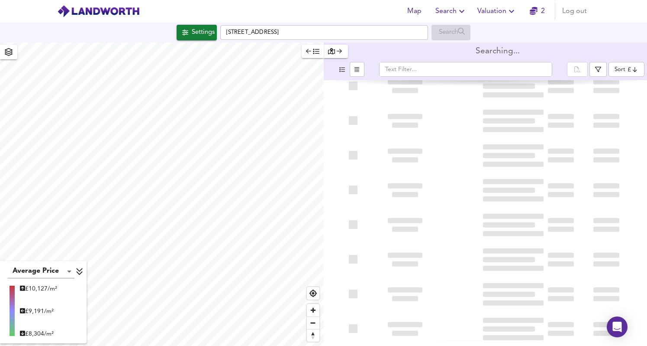
type input "bestdeal"
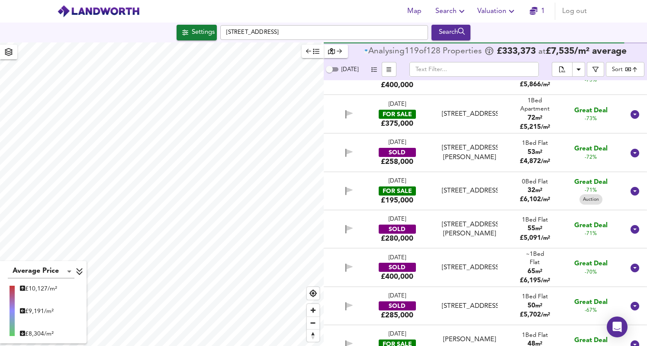
scroll to position [597, 0]
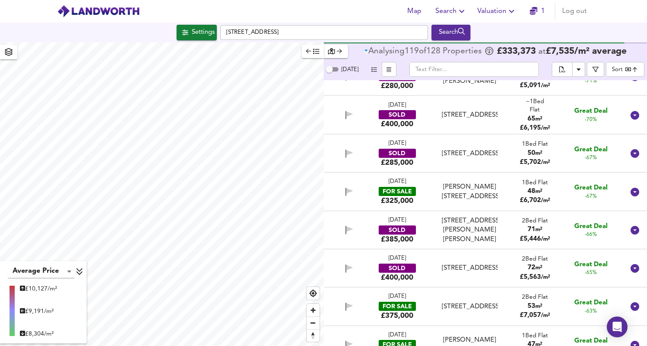
click at [520, 158] on div "50 m²" at bounding box center [535, 153] width 30 height 9
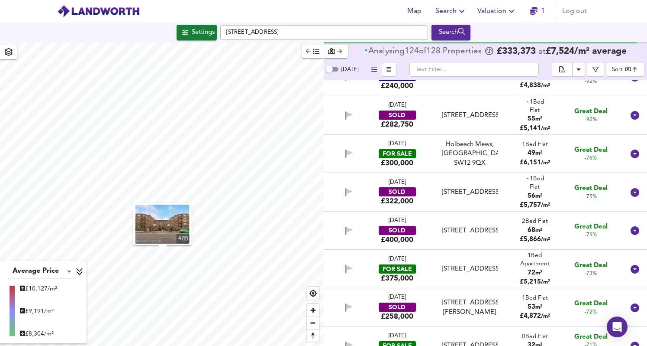
scroll to position [261, 0]
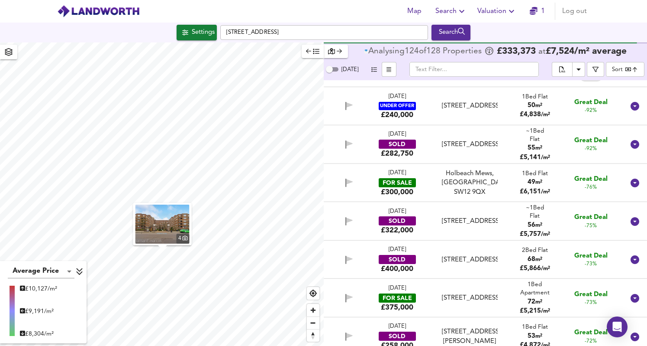
click at [513, 181] on div "1 Bed Flat 49 m² £ 6,151 / m²" at bounding box center [535, 182] width 45 height 27
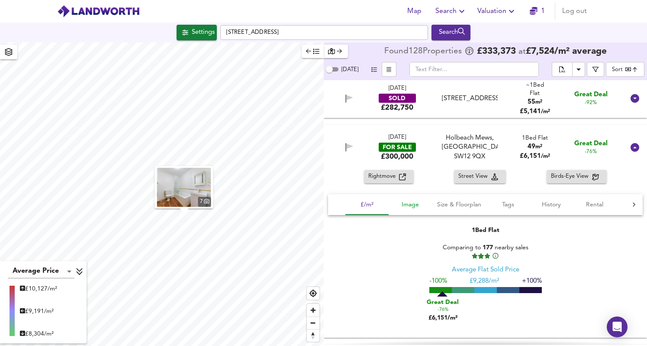
scroll to position [306, 0]
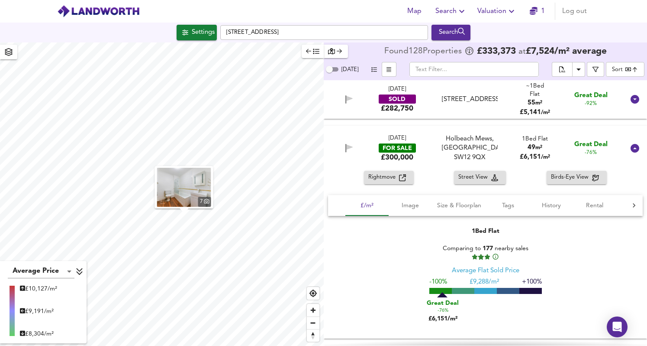
click at [401, 174] on div "Rightmove" at bounding box center [388, 177] width 41 height 10
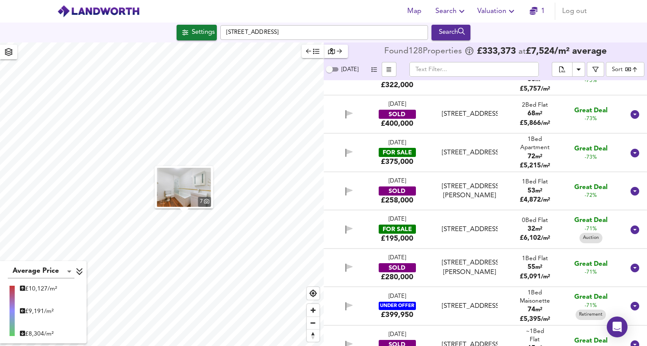
scroll to position [588, 0]
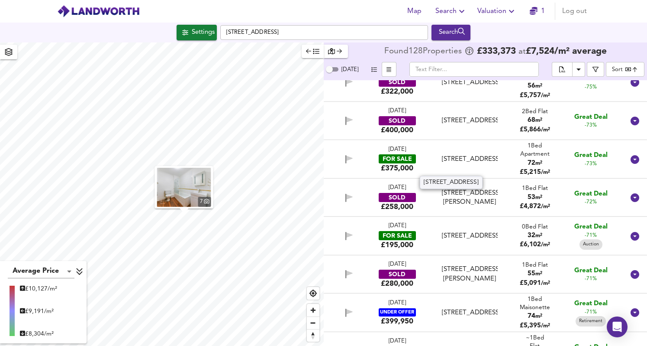
click at [479, 164] on div "[STREET_ADDRESS]" at bounding box center [470, 159] width 56 height 9
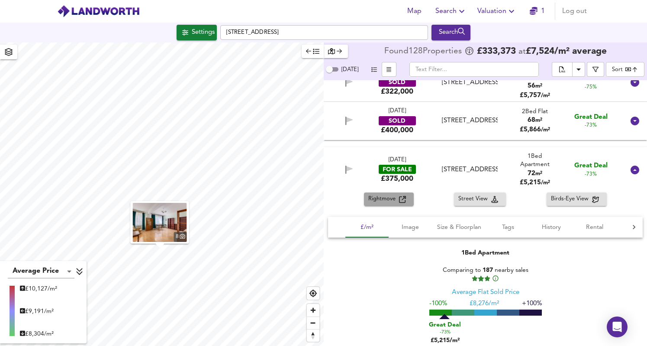
click at [381, 200] on span "Rightmove" at bounding box center [383, 199] width 31 height 10
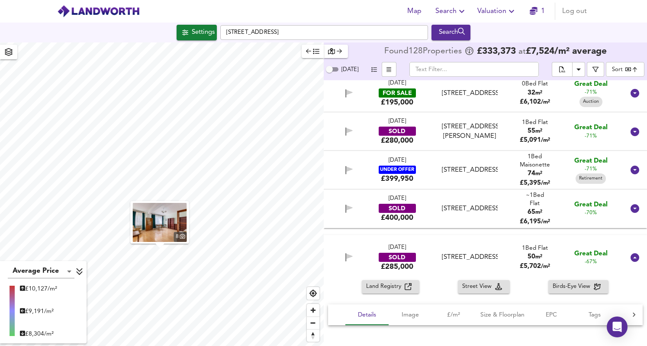
scroll to position [844, 0]
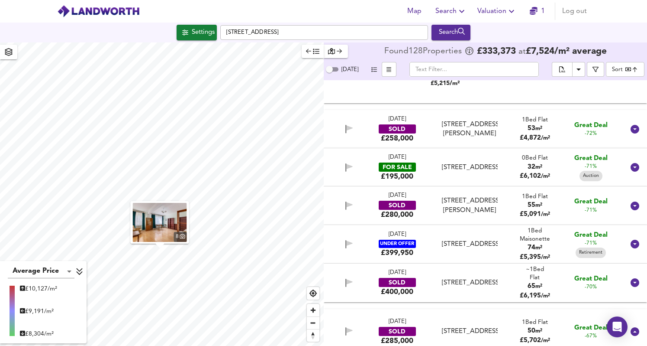
click at [382, 169] on div "FOR SALE" at bounding box center [397, 166] width 37 height 9
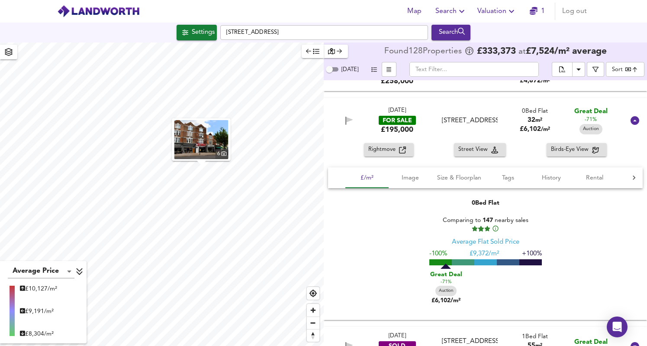
scroll to position [912, 0]
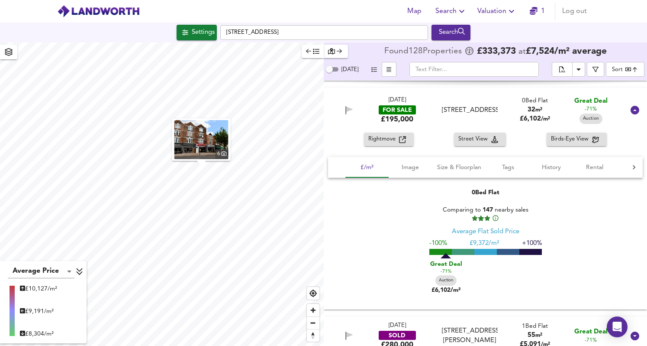
click at [386, 133] on div "[DATE] FOR SALE £195,000 [GEOGRAPHIC_DATA] [GEOGRAPHIC_DATA] 0 Bed Flat 32 m² £…" at bounding box center [486, 109] width 324 height 45
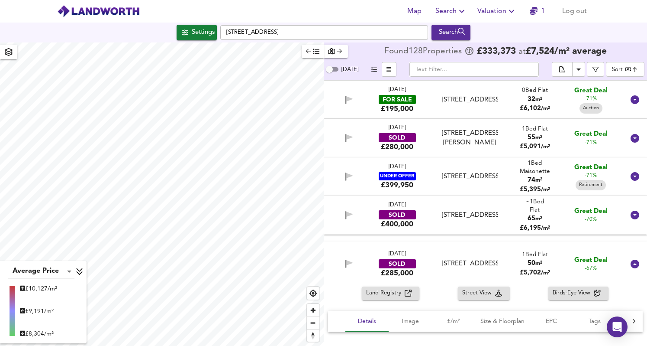
click at [385, 107] on div "£195,000" at bounding box center [397, 109] width 32 height 10
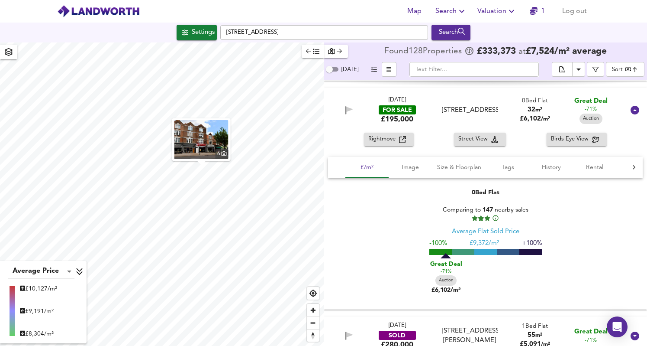
click at [385, 136] on span "Rightmove" at bounding box center [383, 139] width 31 height 10
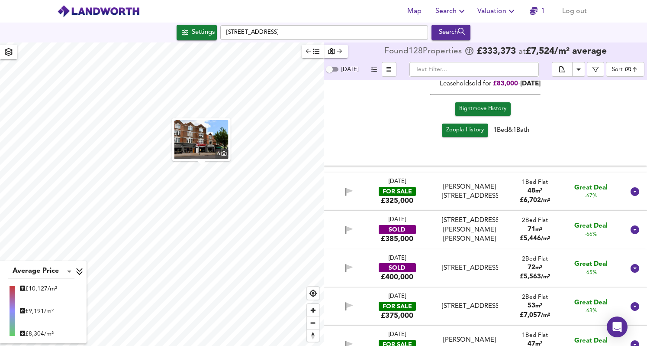
scroll to position [1455, 0]
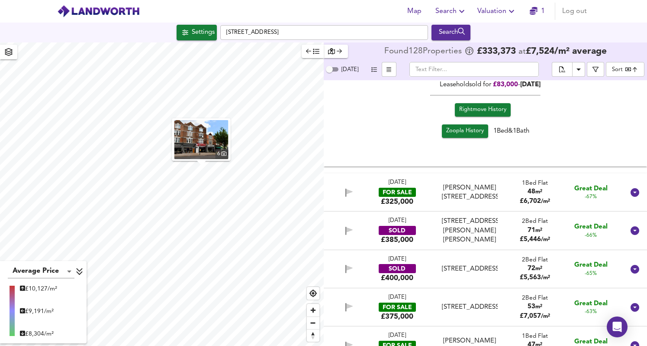
click at [502, 196] on div "[DATE] FOR SALE £325,000 [PERSON_NAME][STREET_ADDRESS][PERSON_NAME] 1 Bed Flat …" at bounding box center [476, 192] width 300 height 28
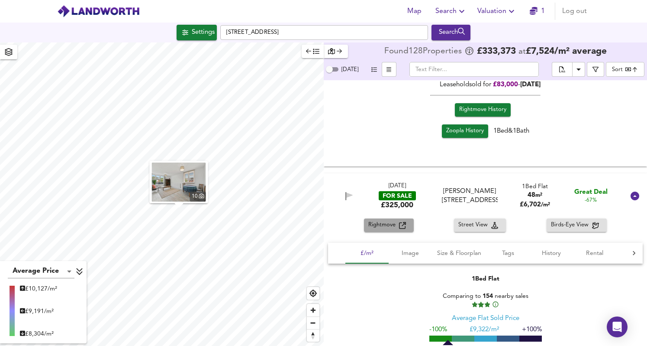
click at [400, 221] on button "Rightmove" at bounding box center [389, 224] width 50 height 13
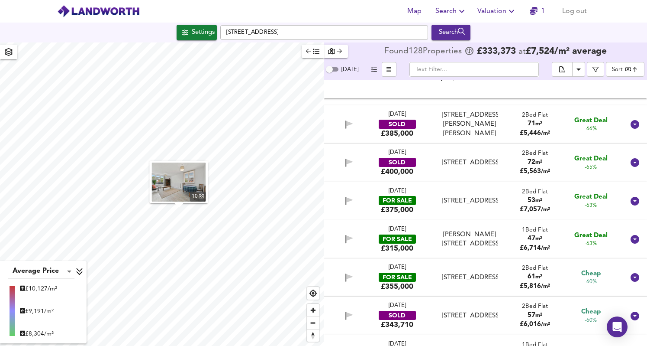
scroll to position [1745, 0]
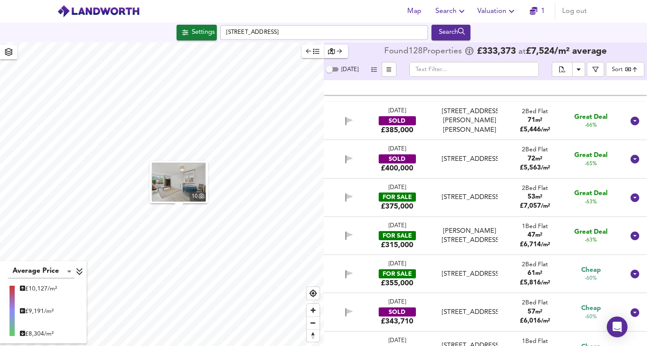
click at [422, 195] on div "[DATE] FOR SALE £375,000" at bounding box center [398, 198] width 60 height 28
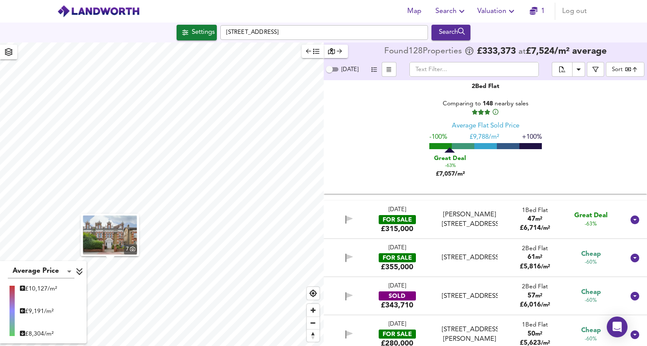
scroll to position [2022, 0]
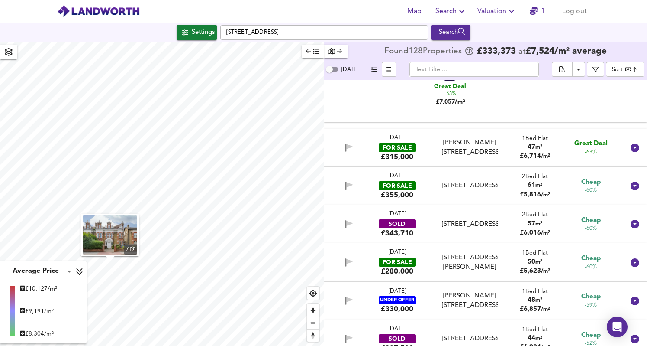
click at [422, 194] on div "[DATE] FOR SALE £355,000" at bounding box center [398, 186] width 60 height 28
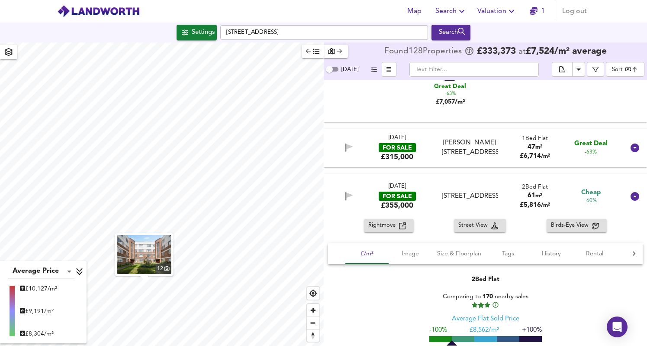
click at [454, 13] on span "Search" at bounding box center [452, 11] width 32 height 12
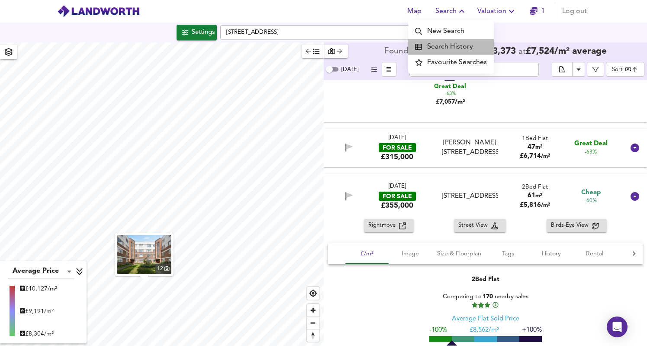
click at [456, 45] on li "Search History" at bounding box center [451, 47] width 86 height 16
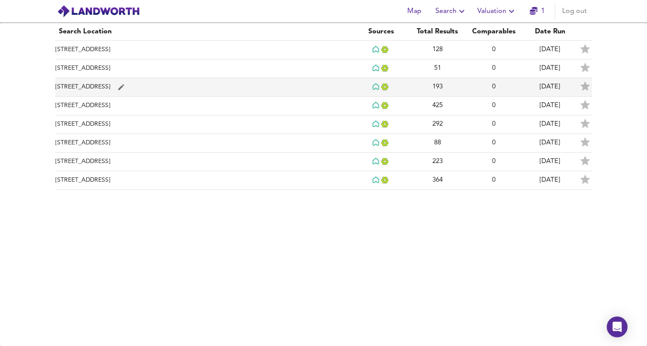
click at [195, 84] on td "[STREET_ADDRESS]" at bounding box center [204, 87] width 298 height 19
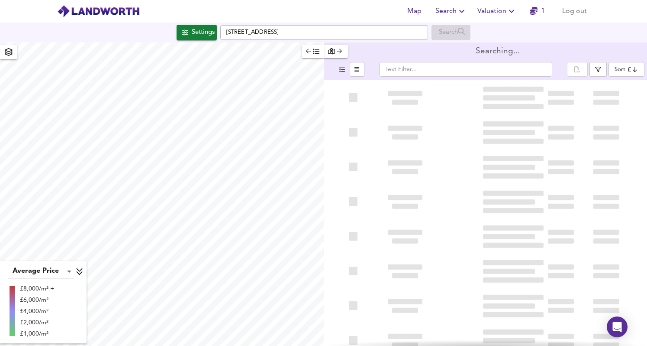
type input "bestdeal"
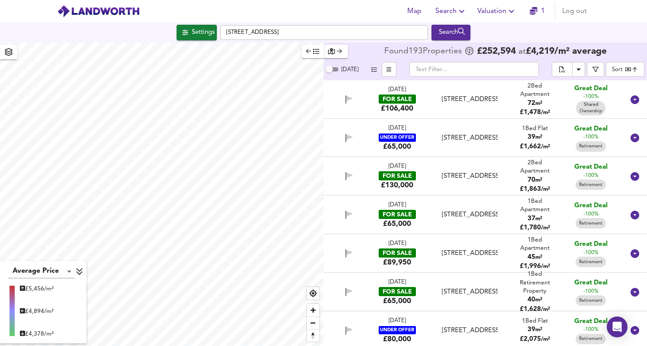
checkbox input "false"
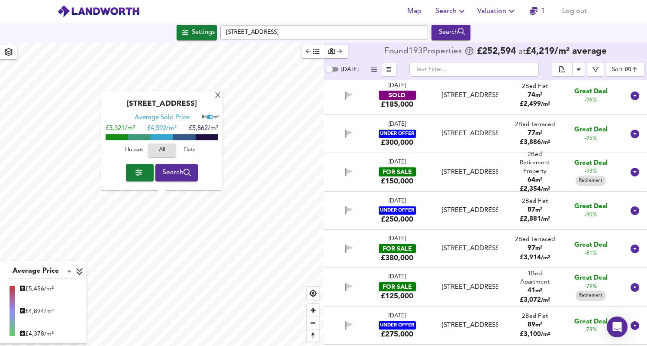
scroll to position [587, 0]
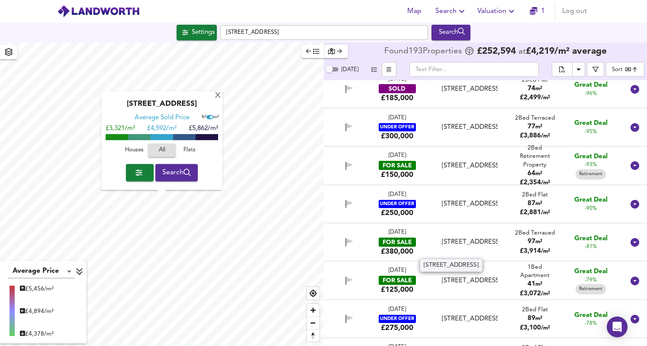
click at [477, 244] on div "[STREET_ADDRESS]" at bounding box center [470, 241] width 56 height 9
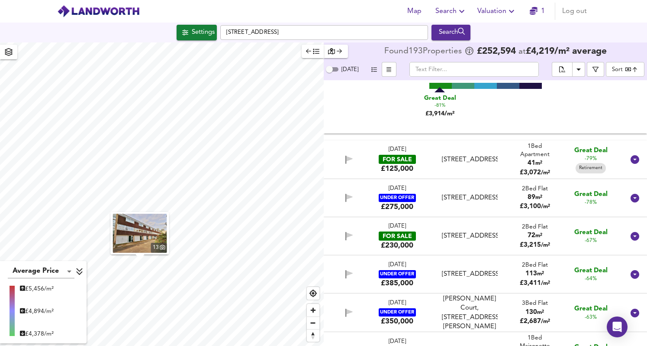
scroll to position [898, 0]
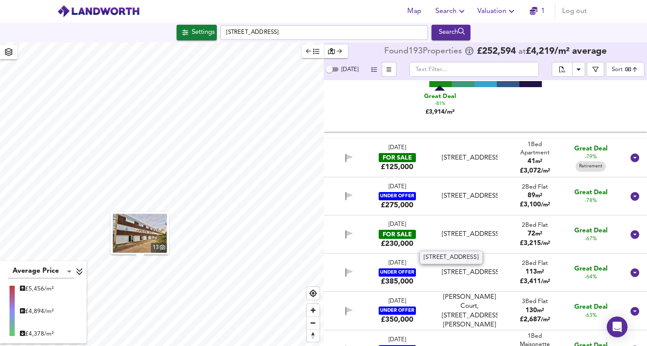
click at [475, 236] on div "[STREET_ADDRESS]" at bounding box center [470, 233] width 56 height 9
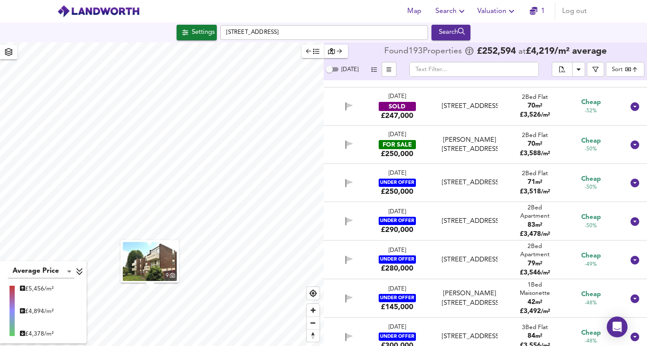
scroll to position [1707, 0]
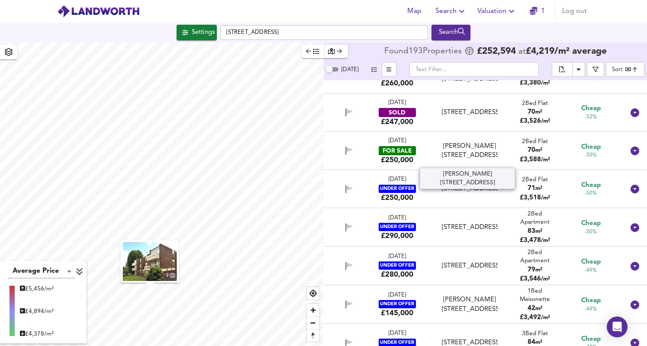
click at [478, 152] on div "[PERSON_NAME][STREET_ADDRESS]" at bounding box center [470, 151] width 56 height 19
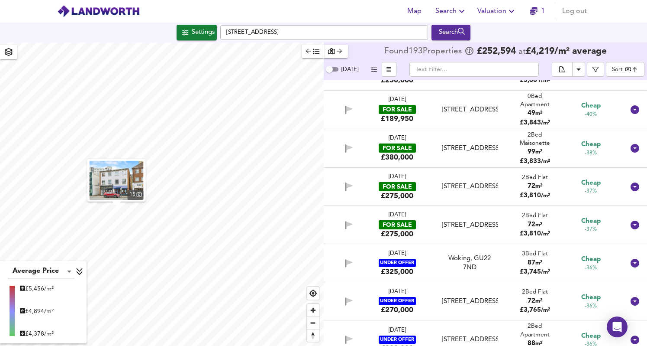
scroll to position [2237, 0]
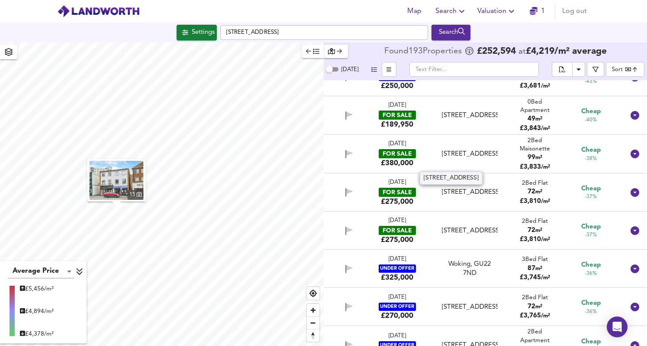
click at [486, 154] on div "[STREET_ADDRESS]" at bounding box center [470, 153] width 56 height 9
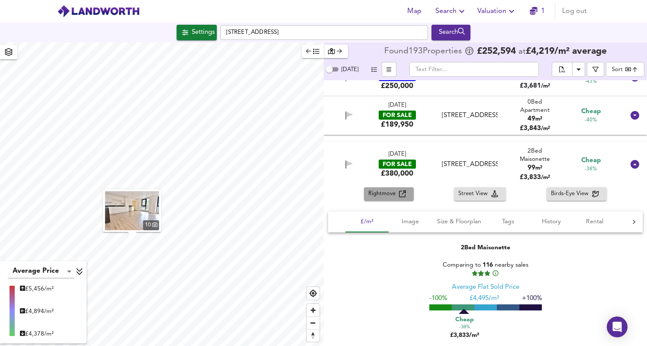
click at [390, 198] on span "Rightmove" at bounding box center [383, 194] width 31 height 10
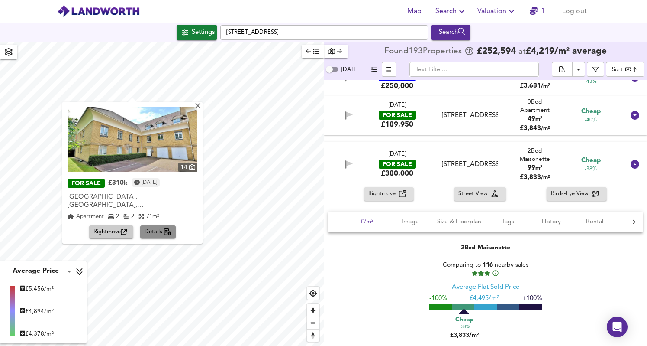
click at [162, 227] on span "Details" at bounding box center [158, 232] width 27 height 10
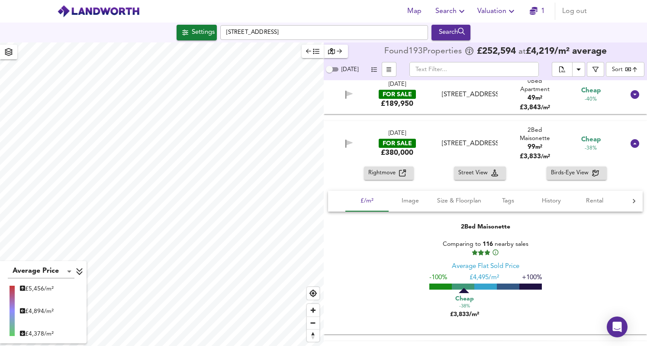
scroll to position [2261, 0]
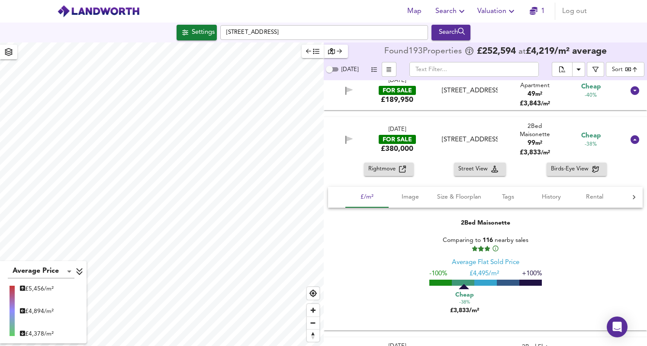
click at [389, 174] on span "Rightmove" at bounding box center [383, 169] width 31 height 10
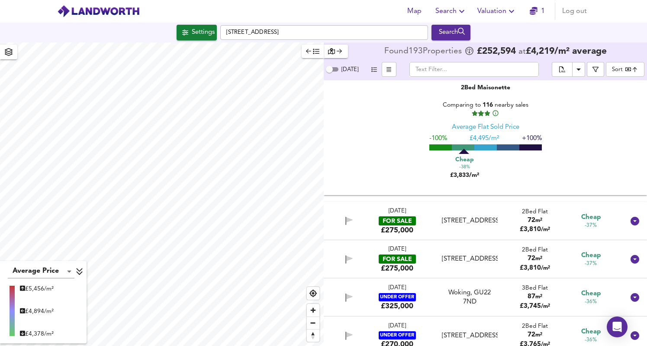
scroll to position [2398, 0]
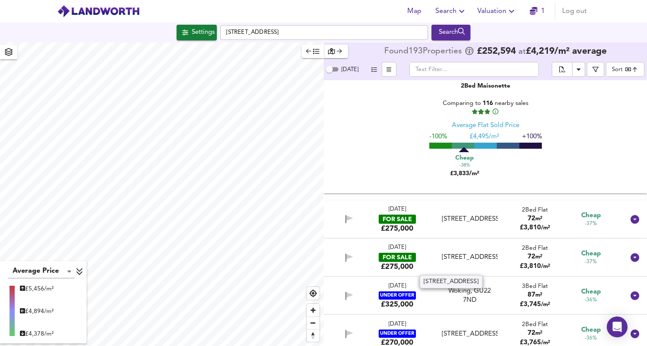
click at [461, 258] on div "[STREET_ADDRESS]" at bounding box center [470, 256] width 56 height 9
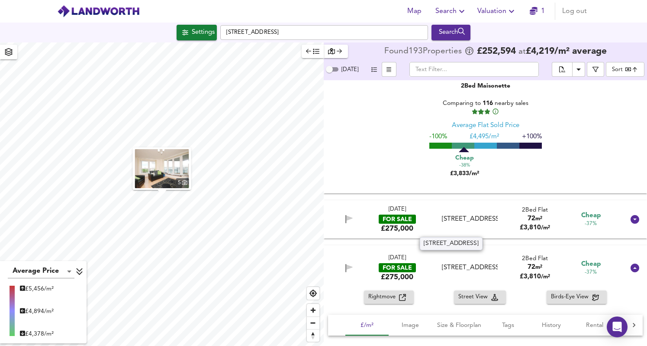
click at [457, 218] on div "[STREET_ADDRESS]" at bounding box center [470, 218] width 56 height 9
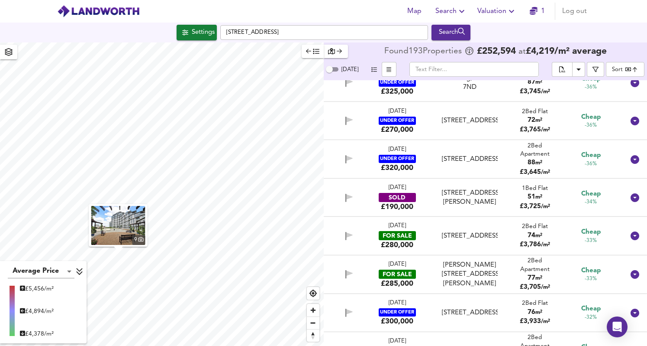
scroll to position [3122, 0]
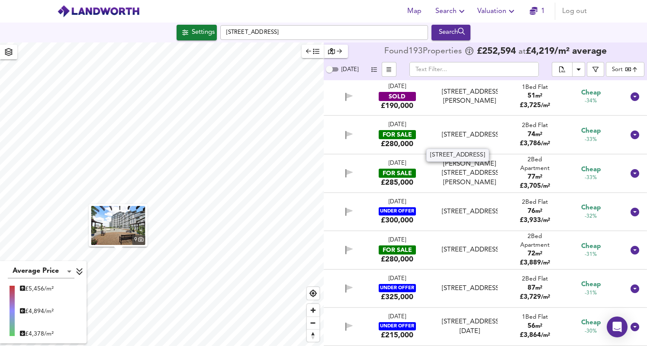
click at [443, 138] on div "[STREET_ADDRESS]" at bounding box center [470, 134] width 56 height 9
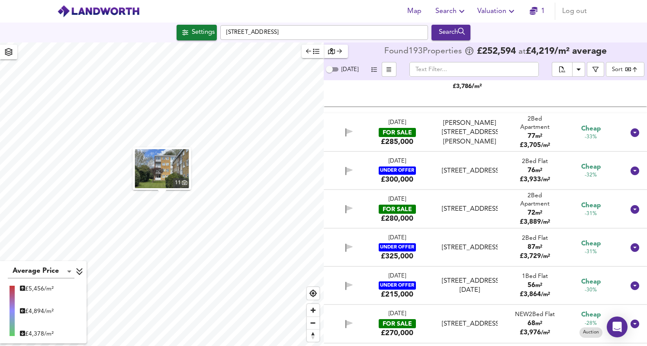
scroll to position [3355, 0]
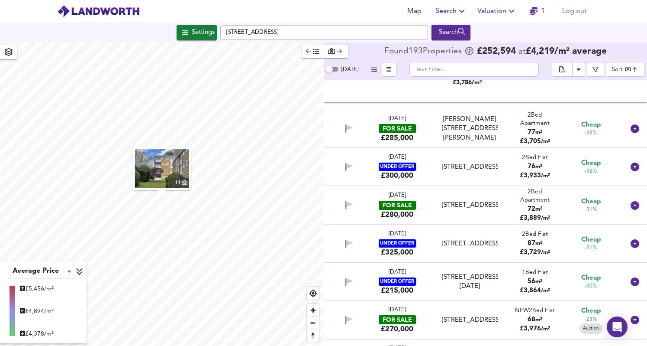
click at [465, 131] on div "[PERSON_NAME][STREET_ADDRESS][PERSON_NAME]" at bounding box center [470, 129] width 56 height 28
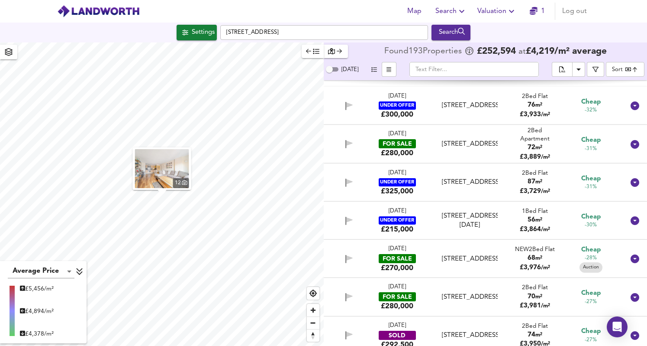
scroll to position [3593, 0]
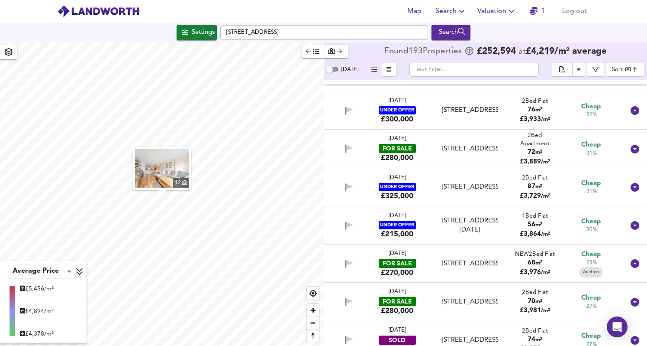
click at [469, 151] on div "[STREET_ADDRESS]" at bounding box center [470, 148] width 56 height 9
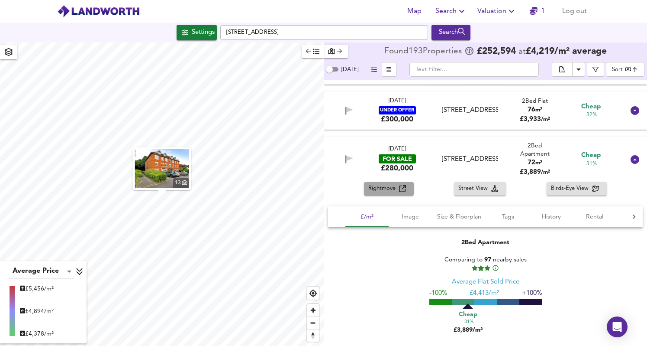
click at [399, 192] on icon "button" at bounding box center [402, 188] width 7 height 7
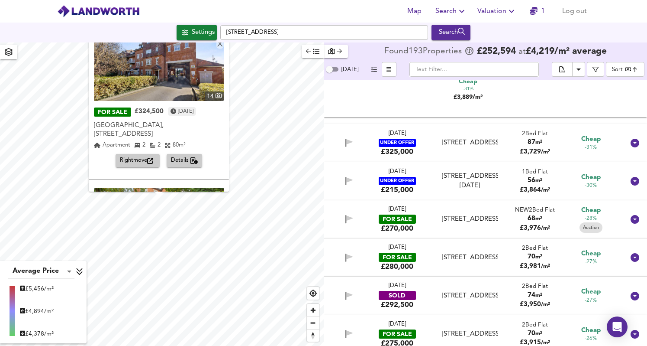
scroll to position [299, 0]
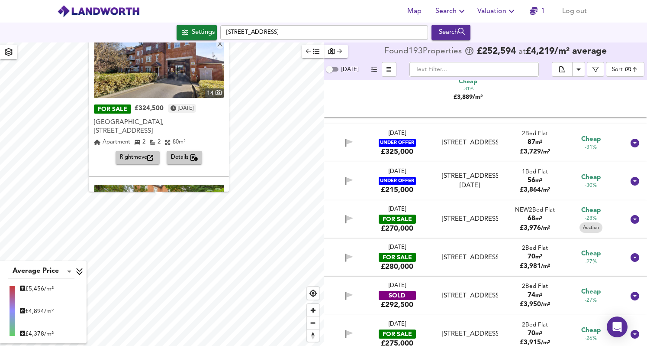
click at [153, 153] on span "Rightmove" at bounding box center [138, 158] width 36 height 10
click at [191, 154] on icon "button" at bounding box center [195, 157] width 8 height 7
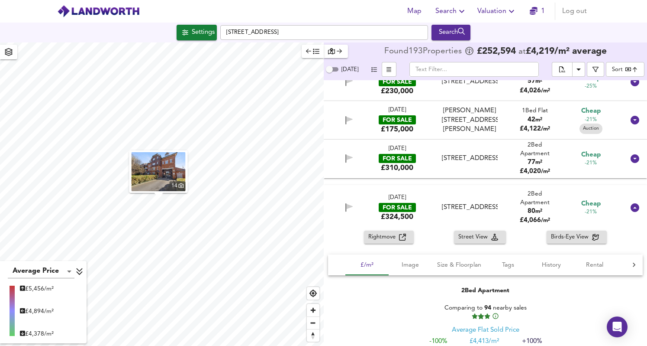
scroll to position [4106, 0]
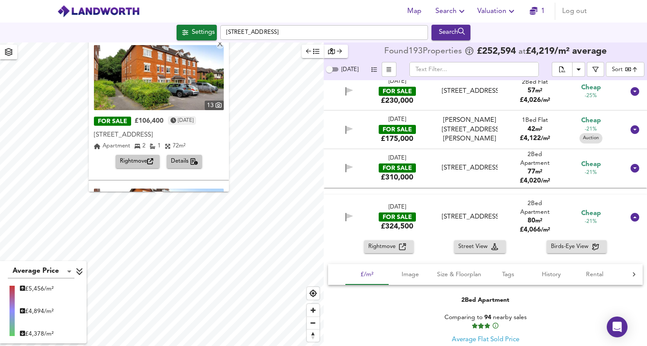
drag, startPoint x: 184, startPoint y: 162, endPoint x: 198, endPoint y: 122, distance: 42.2
click at [206, 127] on div "FOR SALE £106,400 [DATE] [STREET_ADDRESS][GEOGRAPHIC_DATA][STREET_ADDRESS] 2 1 …" at bounding box center [159, 141] width 130 height 54
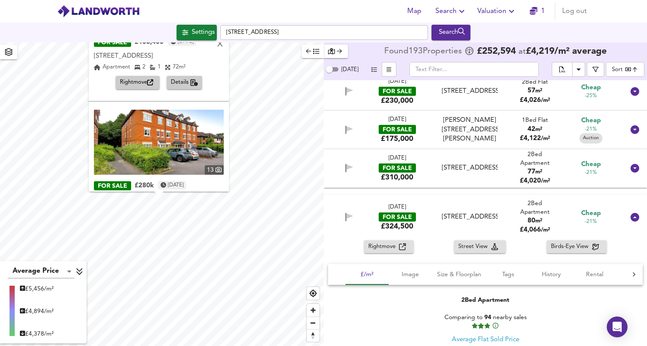
scroll to position [63, 0]
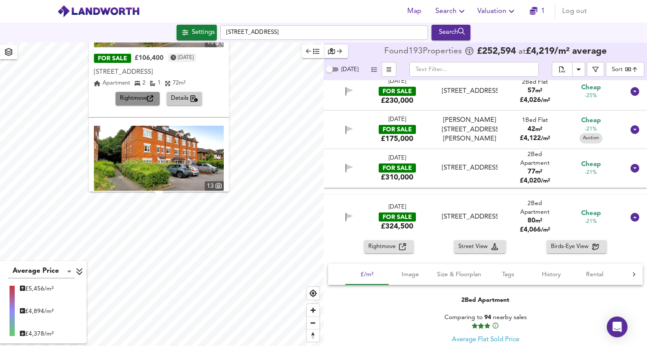
click at [142, 99] on span "Rightmove" at bounding box center [138, 99] width 36 height 10
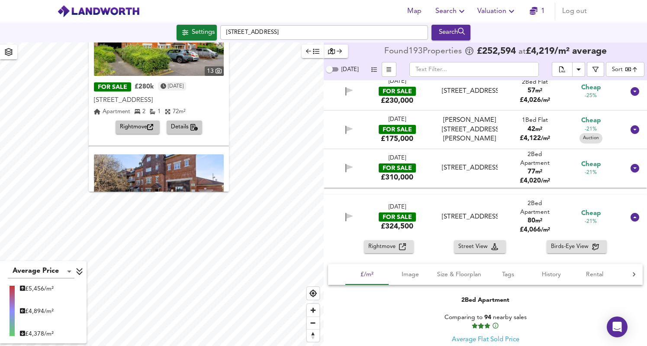
scroll to position [178, 0]
click at [148, 124] on icon "button" at bounding box center [150, 126] width 6 height 6
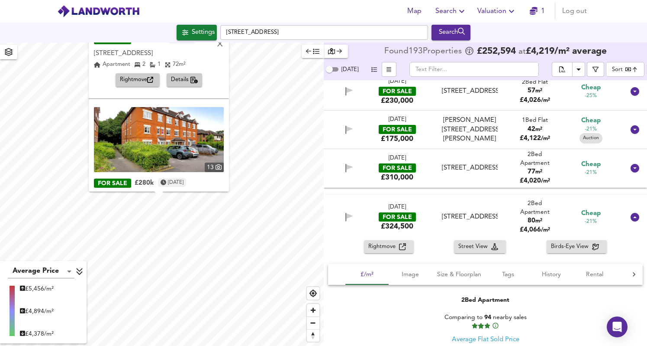
scroll to position [85, 0]
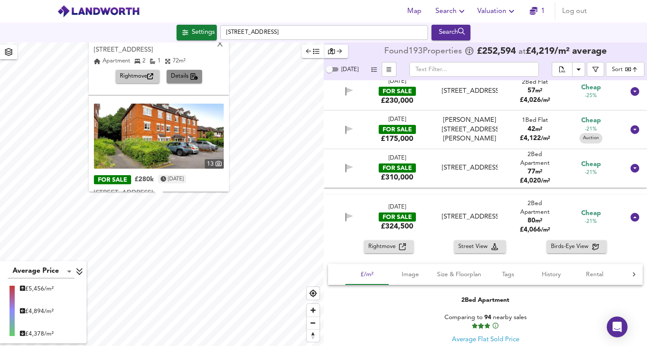
click at [194, 78] on icon "button" at bounding box center [195, 76] width 8 height 7
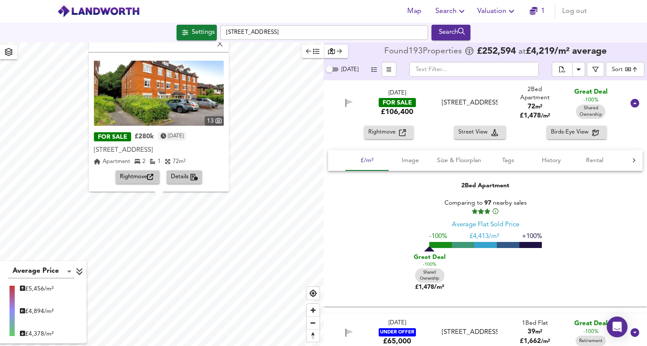
scroll to position [134, 0]
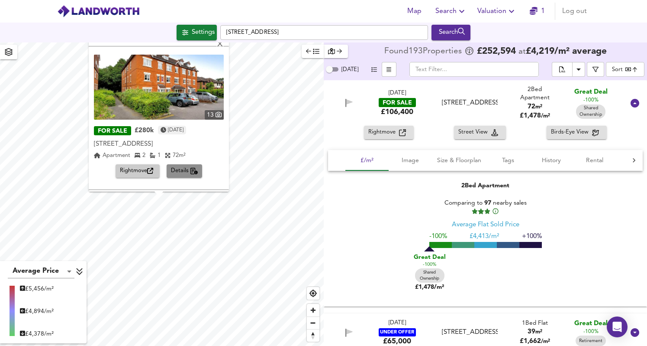
click at [176, 173] on span "Details" at bounding box center [184, 171] width 27 height 10
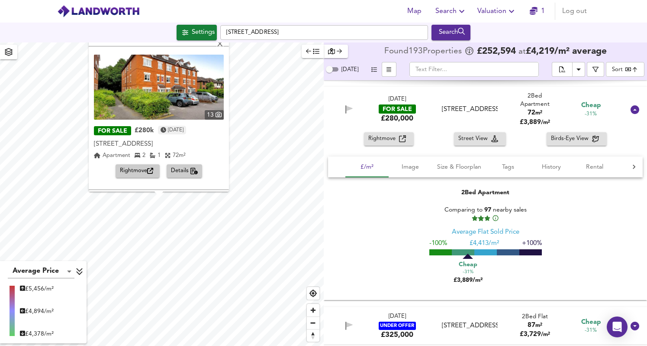
scroll to position [3846, 0]
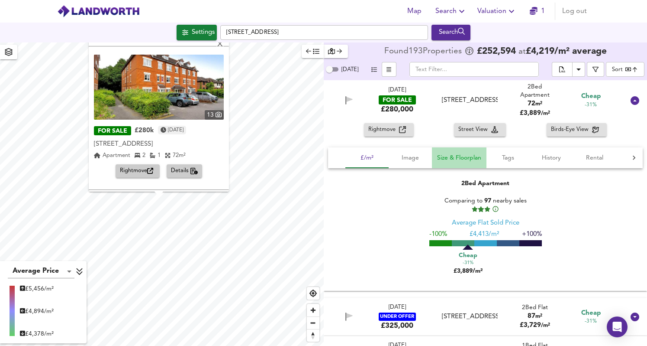
click at [453, 158] on span "Size & Floorplan" at bounding box center [459, 157] width 44 height 11
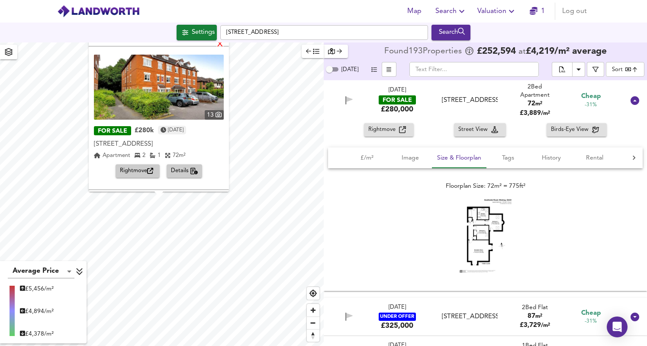
click at [221, 45] on div "X" at bounding box center [220, 45] width 7 height 8
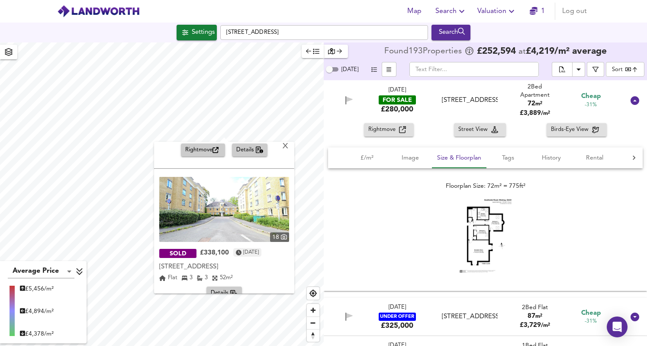
scroll to position [128, 0]
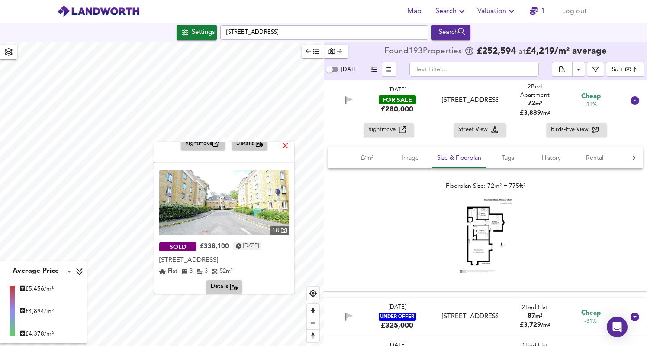
click at [282, 147] on div "X" at bounding box center [285, 146] width 7 height 8
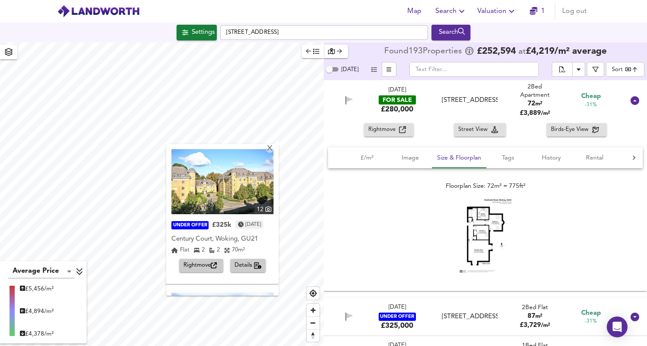
scroll to position [0, 0]
click at [272, 146] on div "X" at bounding box center [269, 149] width 7 height 8
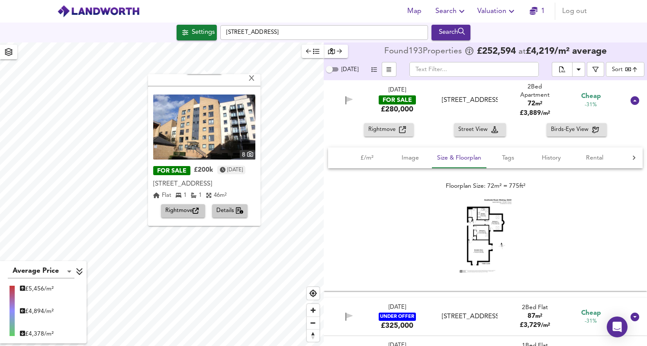
scroll to position [280, 0]
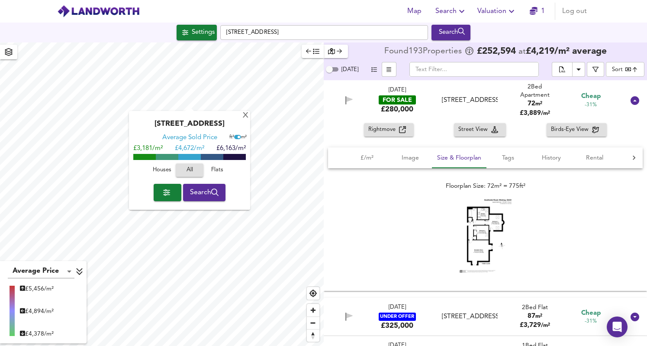
click at [221, 134] on div "[GEOGRAPHIC_DATA] Average Sold Price ft² m² £3,181/m² £ 4,672/m² £6,163/m² Hous…" at bounding box center [162, 193] width 324 height 303
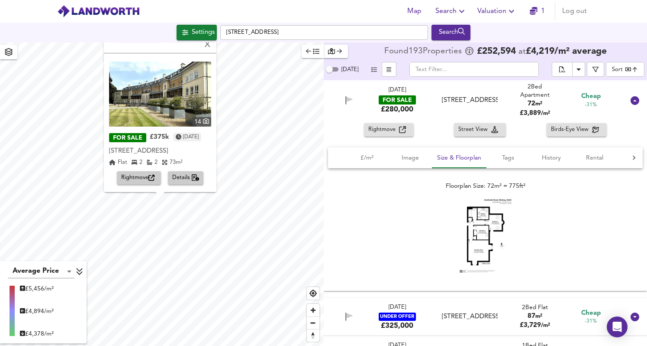
scroll to position [271, 0]
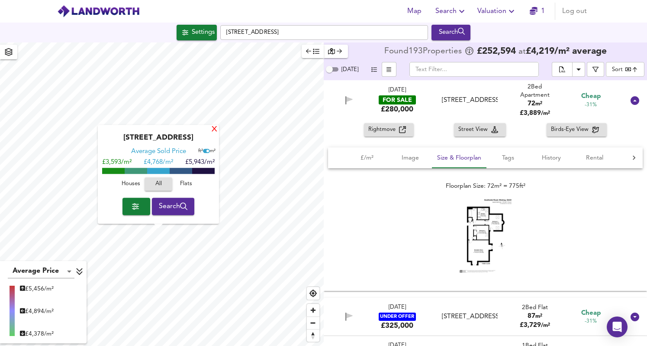
click at [214, 129] on div "X" at bounding box center [214, 130] width 7 height 8
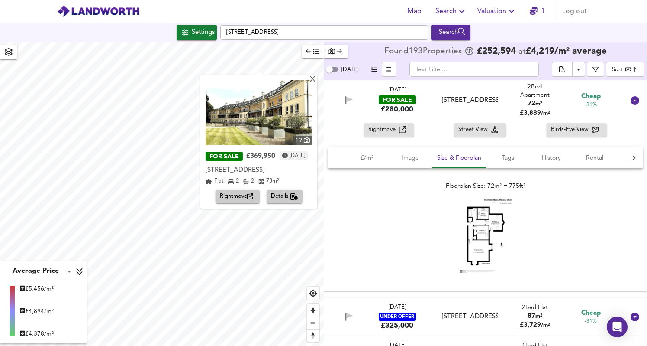
drag, startPoint x: 128, startPoint y: 236, endPoint x: 304, endPoint y: 49, distance: 256.7
click at [304, 49] on div "X 19 FOR SALE £369,950 [DATE] [GEOGRAPHIC_DATA] 2 2 73 m² Rightmove Details Ave…" at bounding box center [162, 193] width 324 height 303
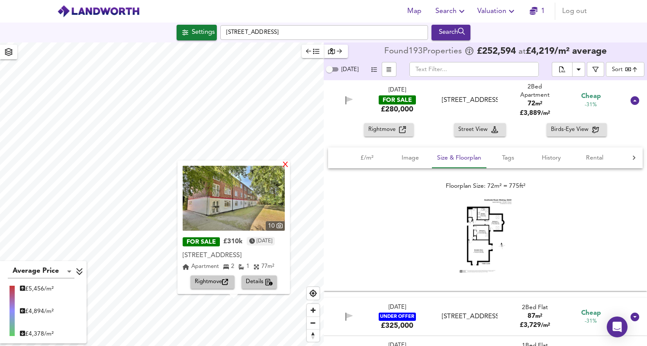
click at [289, 164] on div "X" at bounding box center [285, 165] width 7 height 8
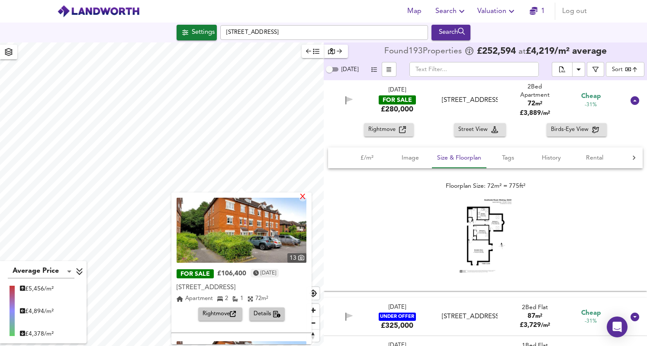
click at [303, 194] on div "X" at bounding box center [302, 197] width 7 height 8
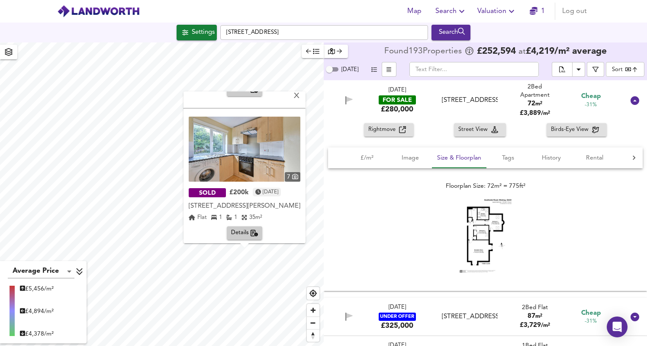
scroll to position [145, 0]
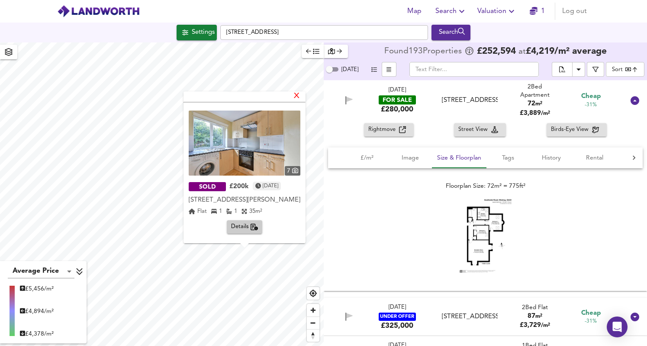
click at [301, 96] on div "X" at bounding box center [296, 96] width 7 height 8
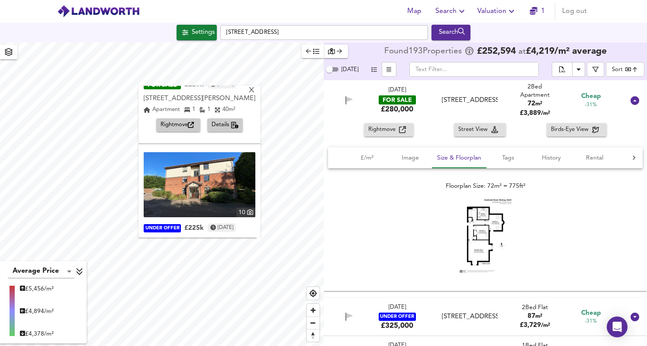
scroll to position [128, 0]
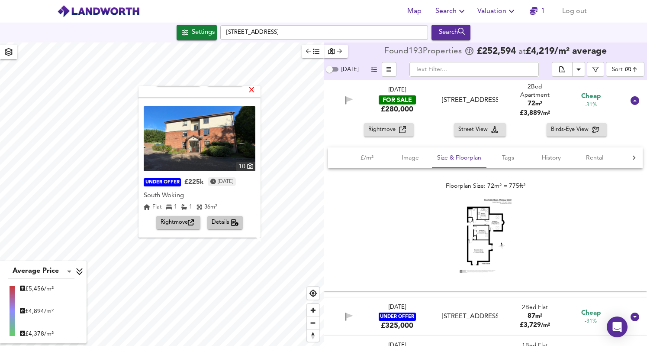
click at [250, 93] on div "X" at bounding box center [251, 91] width 7 height 8
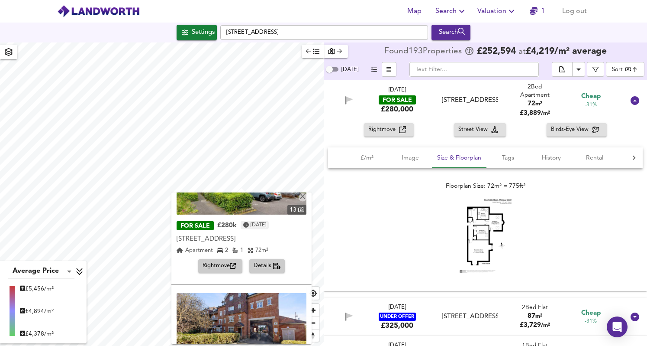
scroll to position [190, 0]
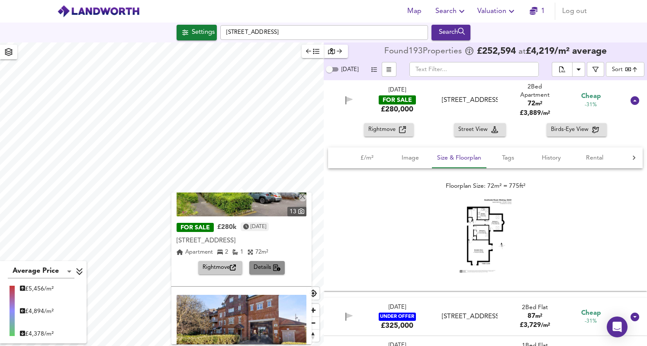
click at [256, 262] on span "Details" at bounding box center [267, 267] width 27 height 10
click at [256, 268] on span "Details" at bounding box center [267, 267] width 27 height 10
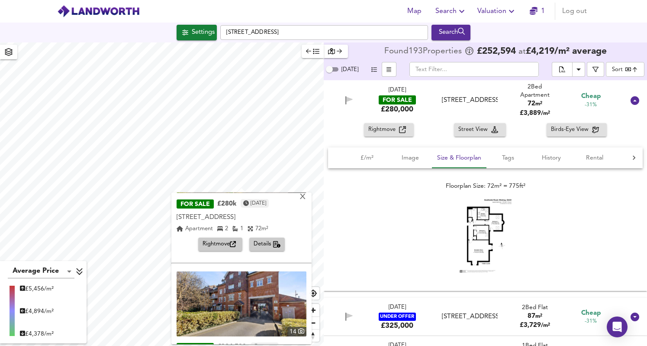
scroll to position [213, 0]
click at [236, 250] on div "13 FOR SALE £280k [DATE] [STREET_ADDRESS][GEOGRAPHIC_DATA][STREET_ADDRESS] 2 1 …" at bounding box center [241, 188] width 140 height 133
click at [223, 237] on button "Rightmove" at bounding box center [220, 243] width 44 height 13
click at [369, 163] on span "£/m²" at bounding box center [367, 157] width 33 height 11
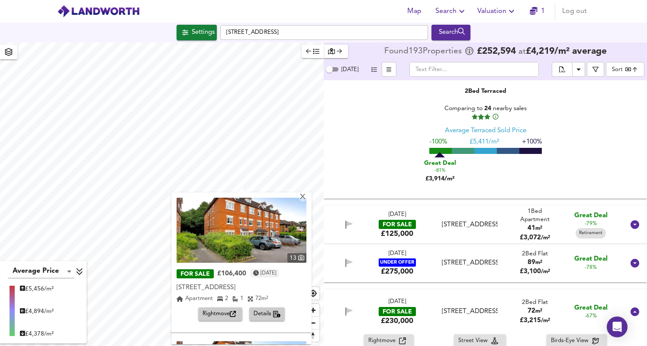
scroll to position [869, 0]
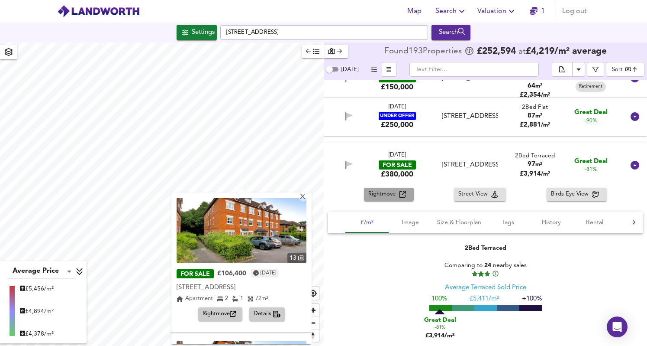
click at [394, 193] on span "Rightmove" at bounding box center [383, 194] width 31 height 10
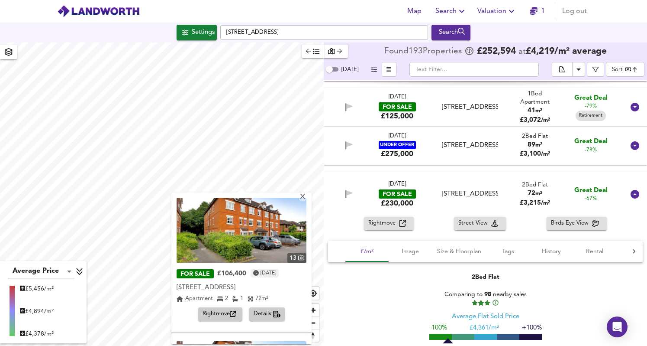
scroll to position [1141, 0]
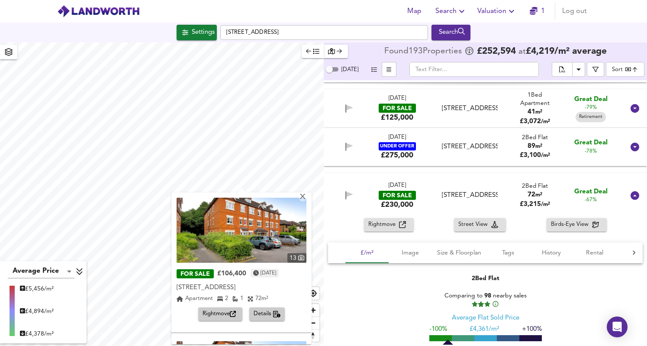
click at [465, 200] on div "[STREET_ADDRESS]" at bounding box center [470, 195] width 56 height 9
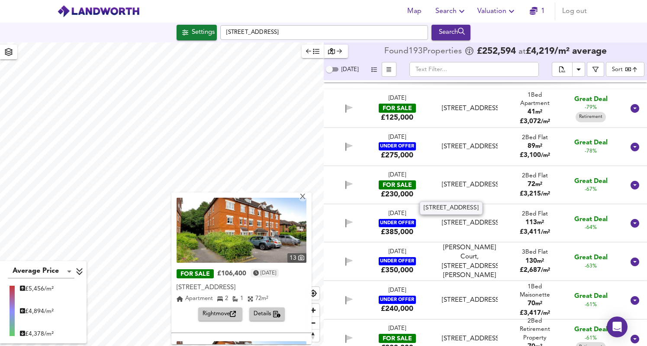
click at [446, 180] on div "[STREET_ADDRESS]" at bounding box center [470, 184] width 56 height 9
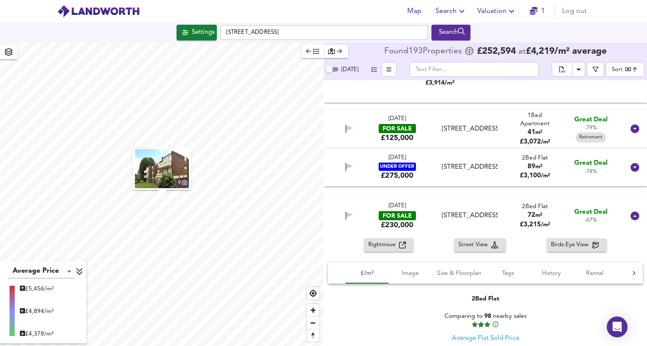
scroll to position [1086, 0]
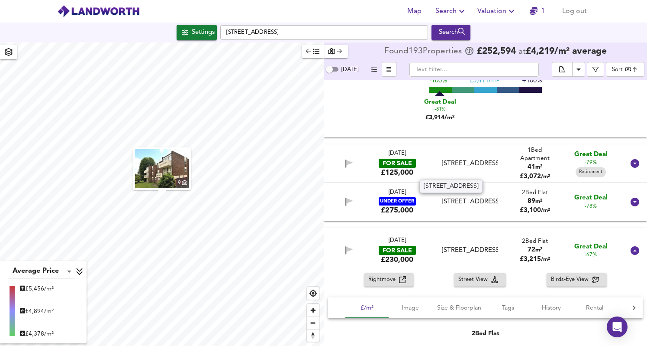
click at [450, 168] on div "[STREET_ADDRESS]" at bounding box center [470, 163] width 56 height 9
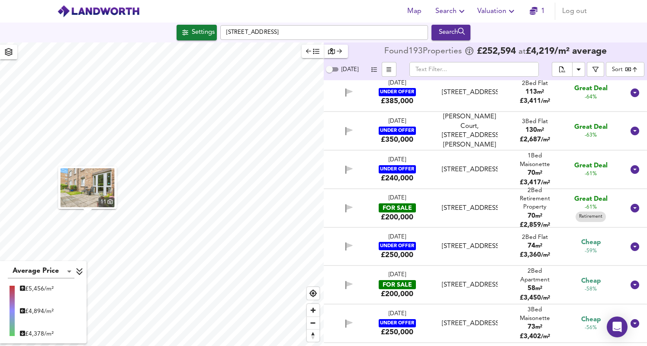
scroll to position [1681, 0]
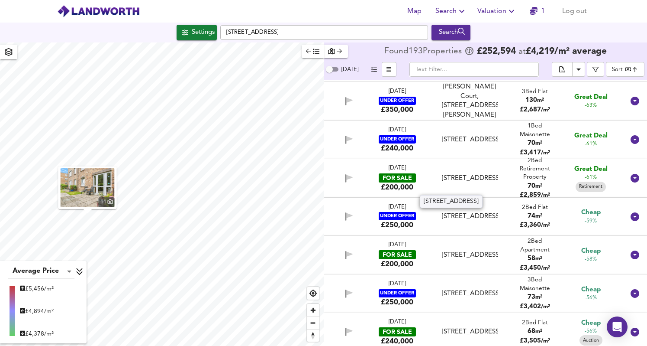
click at [455, 183] on div "[STREET_ADDRESS]" at bounding box center [470, 178] width 56 height 9
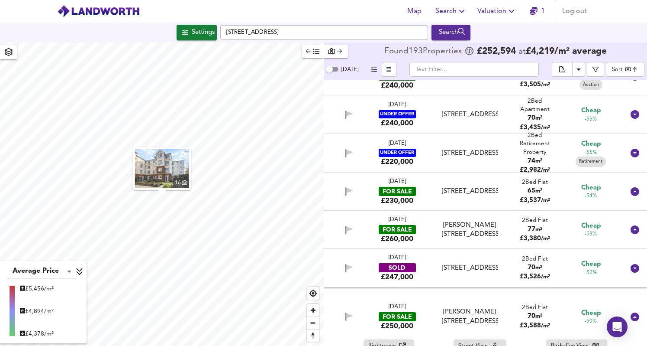
scroll to position [2134, 0]
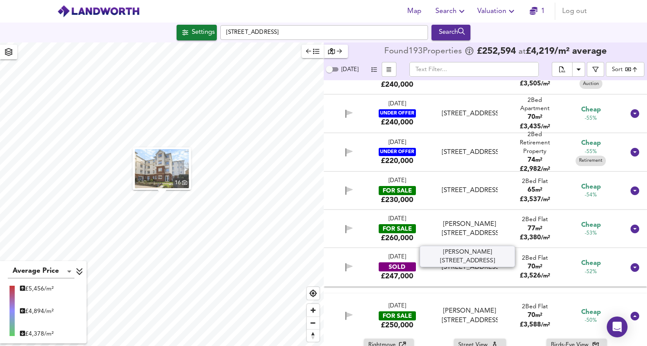
click at [477, 237] on div "[PERSON_NAME][STREET_ADDRESS]" at bounding box center [470, 229] width 56 height 19
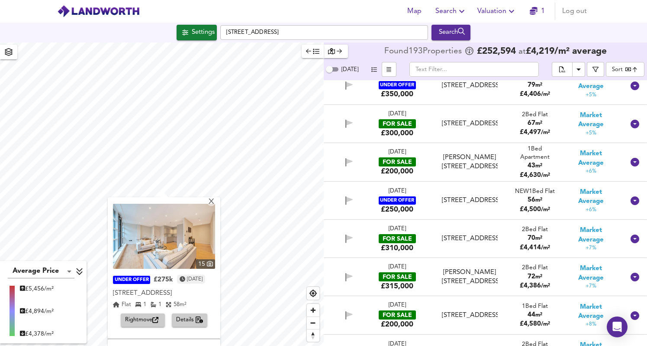
scroll to position [1414, 0]
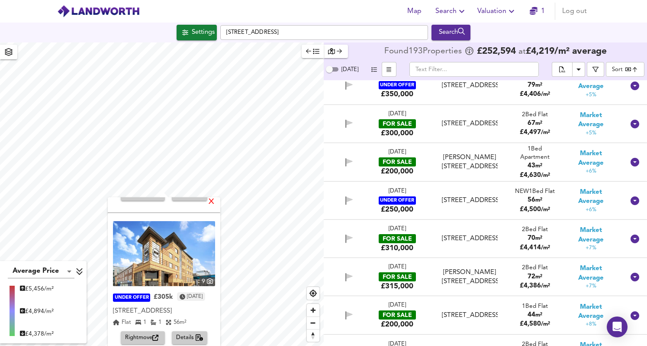
click at [215, 200] on div "X" at bounding box center [211, 202] width 7 height 8
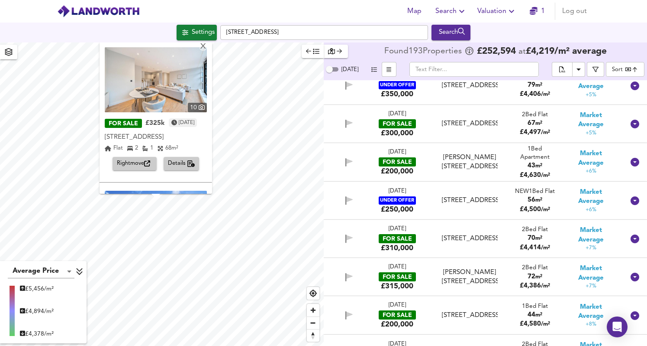
scroll to position [24, 0]
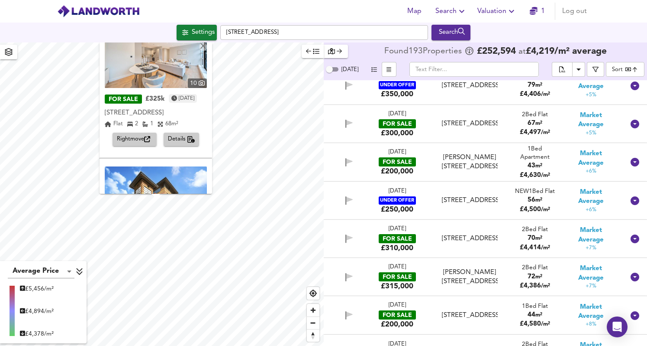
click at [182, 136] on span "Details" at bounding box center [181, 139] width 27 height 10
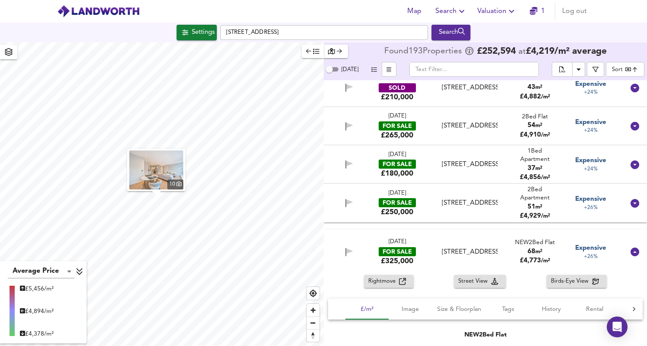
scroll to position [8517, 0]
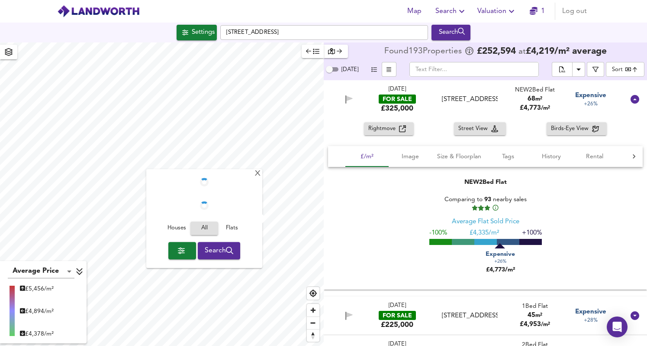
click at [261, 221] on div "Houses All Flats Search" at bounding box center [204, 218] width 116 height 99
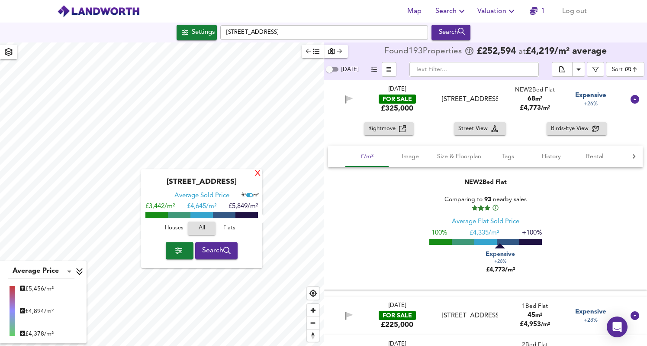
click at [257, 171] on div "X" at bounding box center [257, 174] width 7 height 8
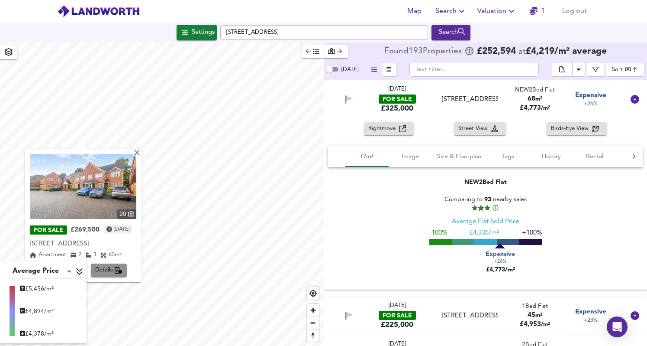
click at [113, 271] on span "Details" at bounding box center [108, 270] width 27 height 10
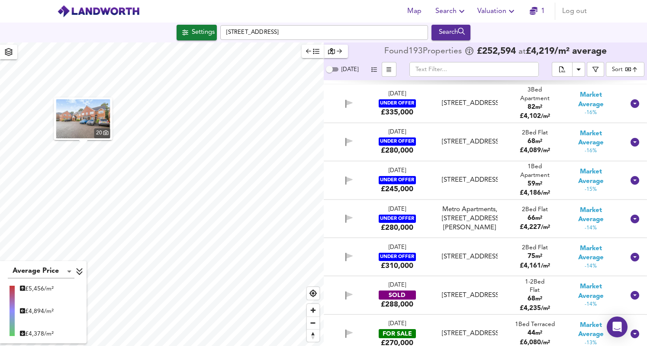
scroll to position [5483, 0]
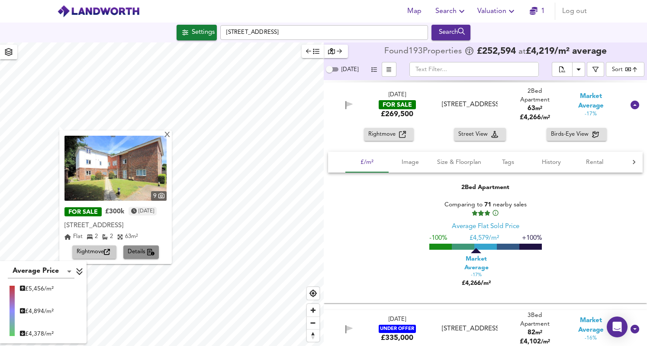
click at [145, 246] on button "Details" at bounding box center [141, 251] width 36 height 13
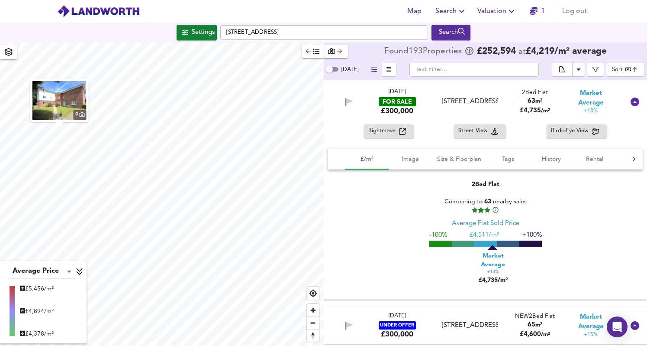
scroll to position [7831, 0]
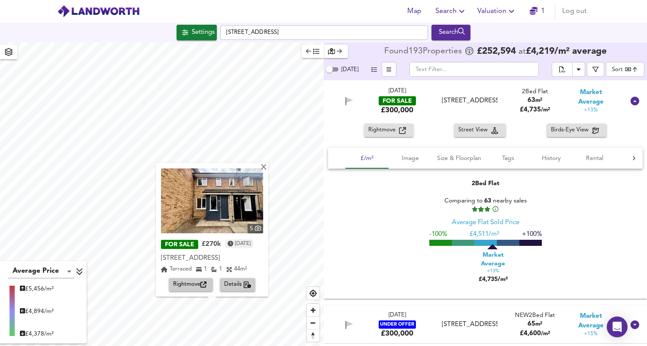
click at [240, 284] on span "Details" at bounding box center [237, 285] width 27 height 10
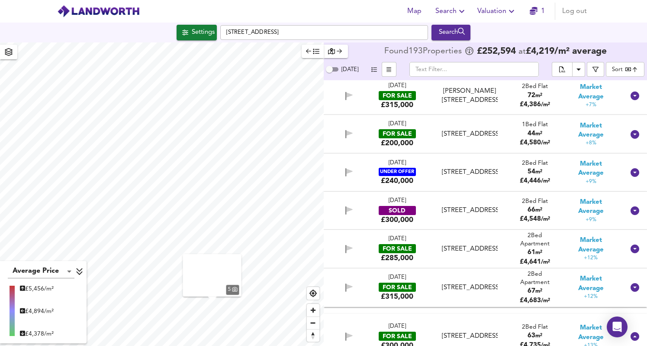
scroll to position [7576, 0]
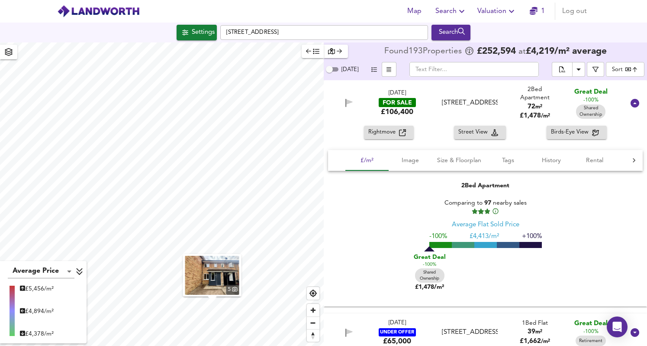
scroll to position [5948, 0]
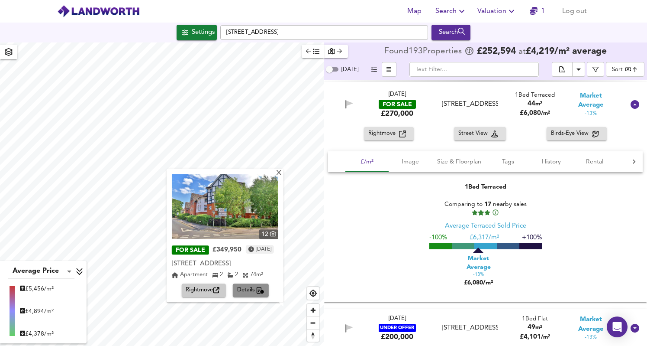
click at [241, 287] on span "Details" at bounding box center [250, 290] width 27 height 10
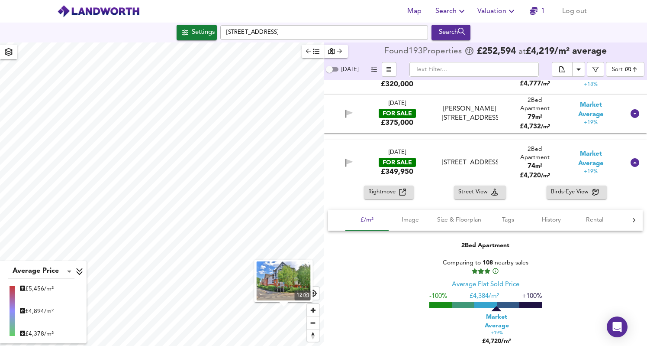
scroll to position [8644, 0]
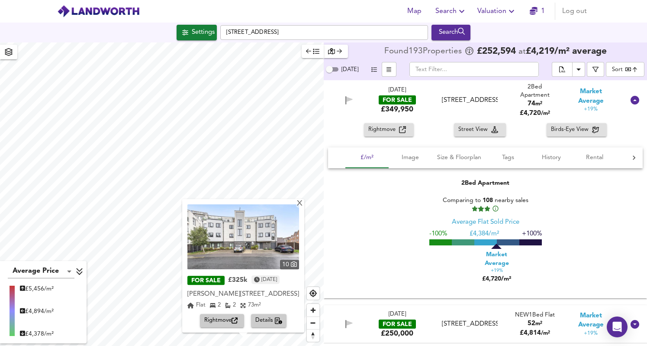
click at [278, 320] on icon "button" at bounding box center [279, 320] width 8 height 7
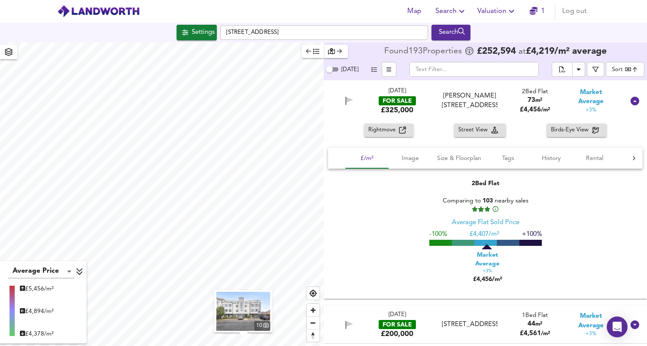
scroll to position [7376, 0]
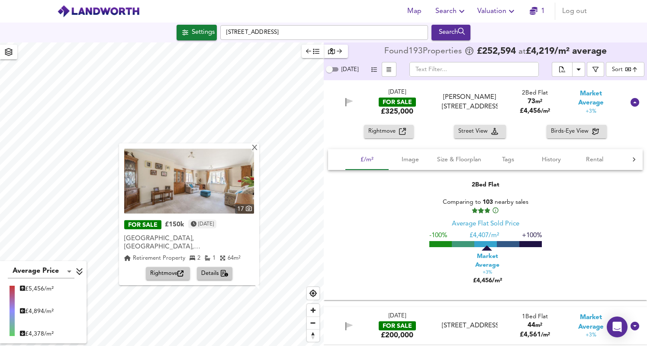
click at [229, 271] on icon "button" at bounding box center [225, 273] width 8 height 7
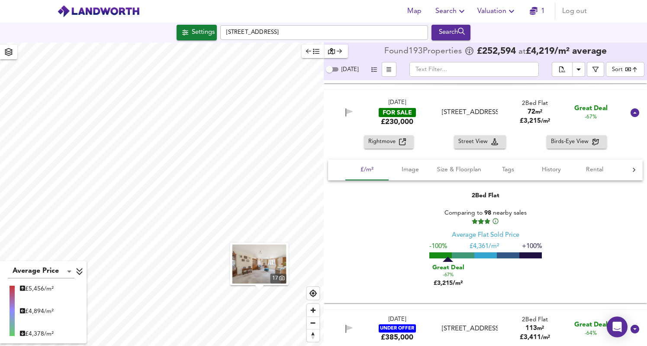
scroll to position [848, 0]
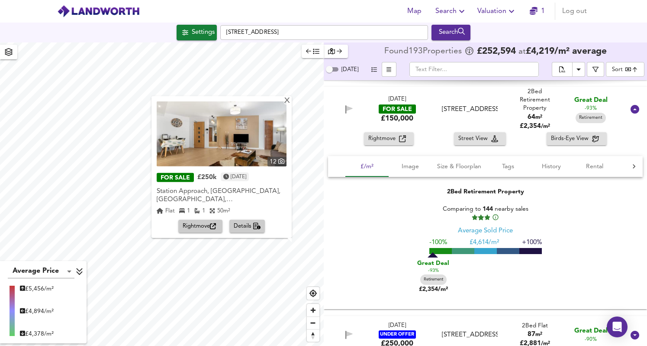
click at [259, 226] on span "Details" at bounding box center [247, 226] width 27 height 10
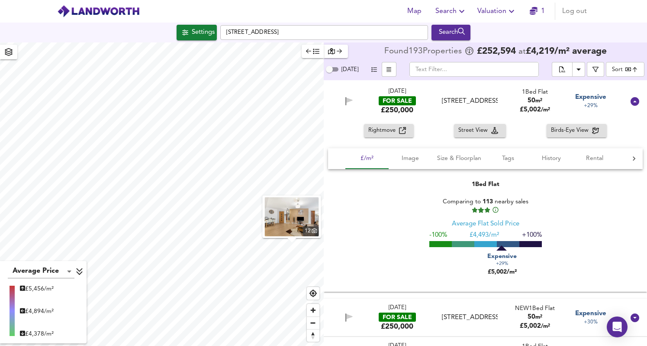
scroll to position [9997, 0]
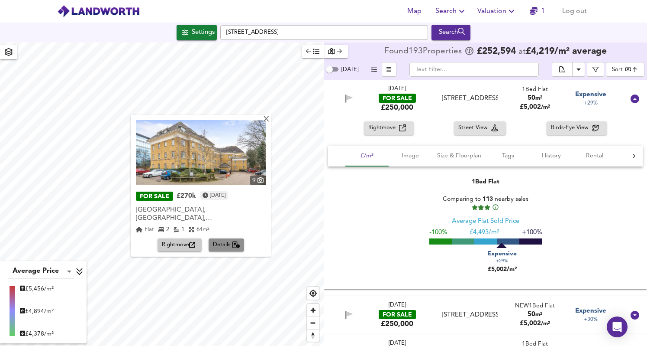
click at [240, 240] on span "Details" at bounding box center [226, 245] width 27 height 10
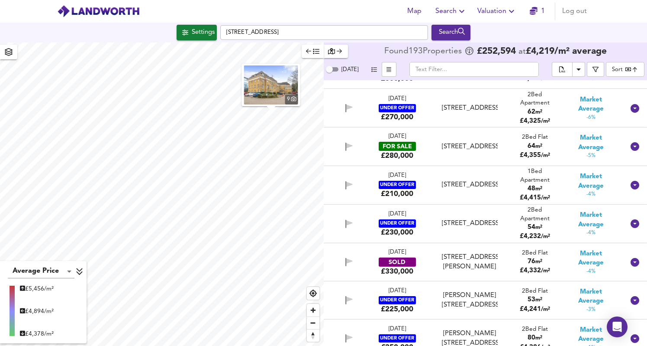
scroll to position [6533, 0]
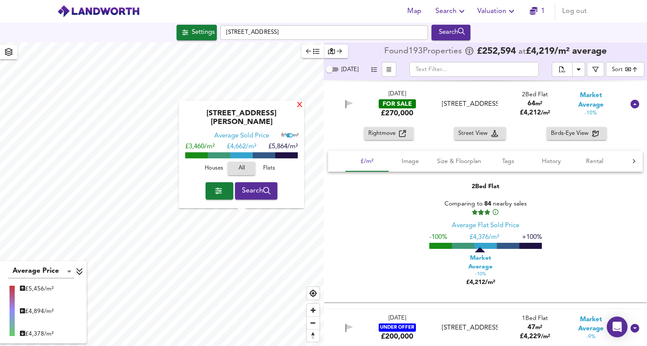
click at [297, 110] on div "X" at bounding box center [299, 105] width 7 height 8
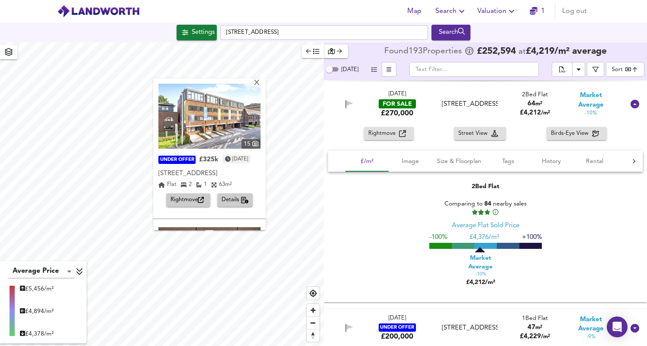
scroll to position [137, 0]
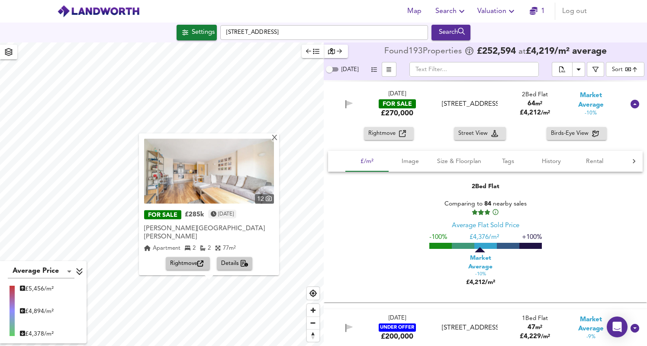
click at [240, 262] on span "Details" at bounding box center [234, 264] width 27 height 10
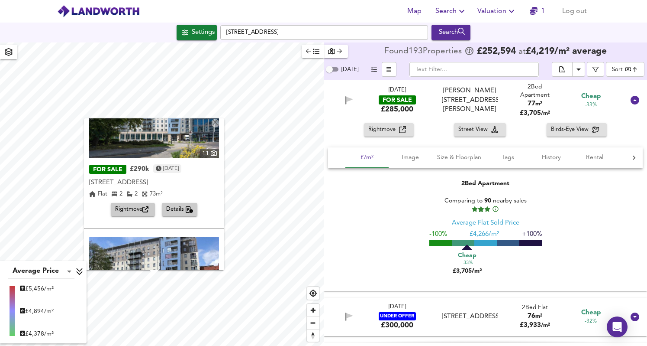
scroll to position [169, 0]
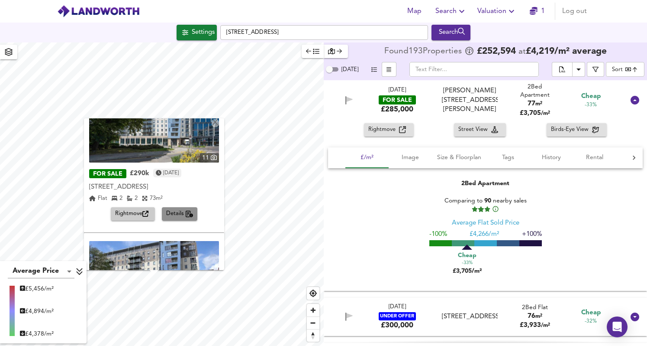
click at [173, 212] on span "Details" at bounding box center [179, 214] width 27 height 10
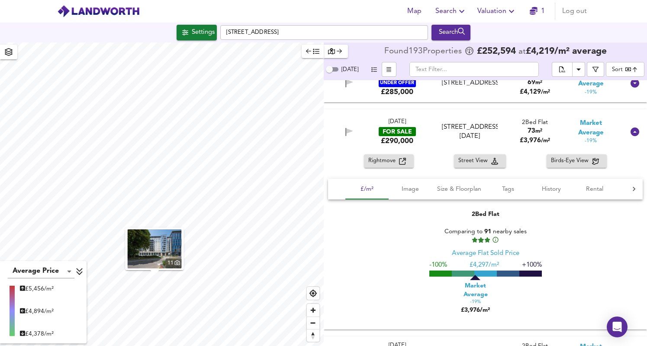
scroll to position [5527, 0]
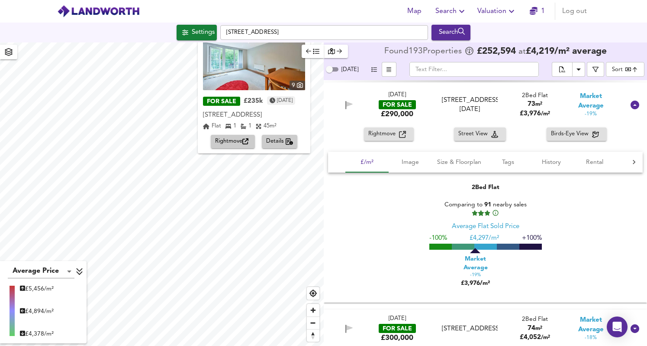
click at [242, 105] on div "X 9 FOR SALE £235k 6 days ago Victoria Way, Woking, GU21 Victoria Way, Woking, …" at bounding box center [162, 193] width 324 height 303
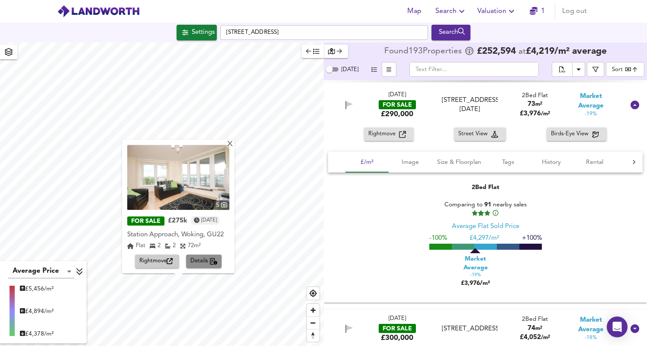
click at [206, 258] on span "Details" at bounding box center [204, 261] width 27 height 10
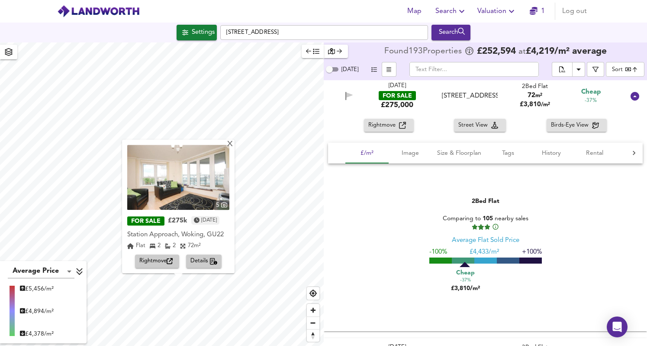
scroll to position [3711, 0]
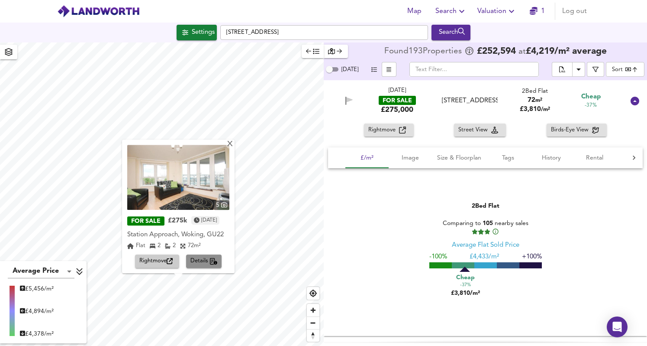
click at [208, 261] on span "Details" at bounding box center [204, 261] width 27 height 10
click at [380, 134] on span "Rightmove" at bounding box center [383, 130] width 31 height 10
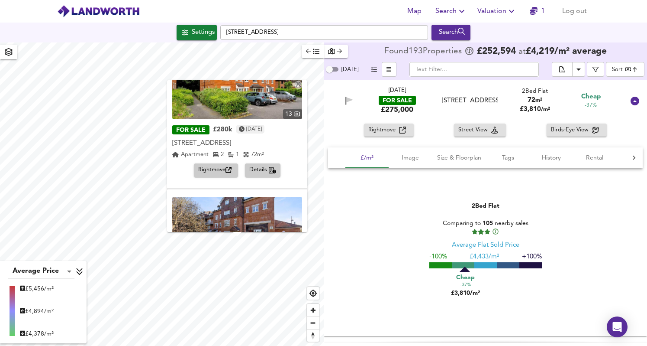
scroll to position [176, 0]
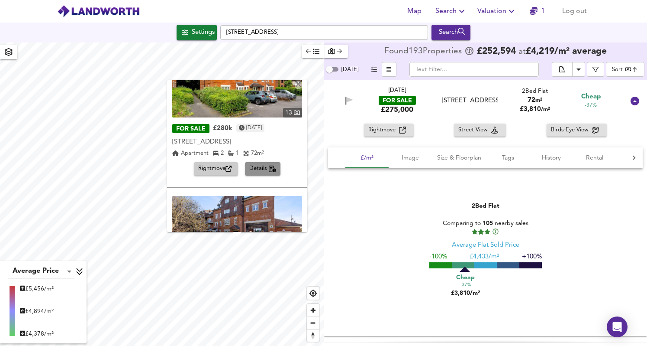
click at [262, 164] on span "Details" at bounding box center [262, 169] width 27 height 10
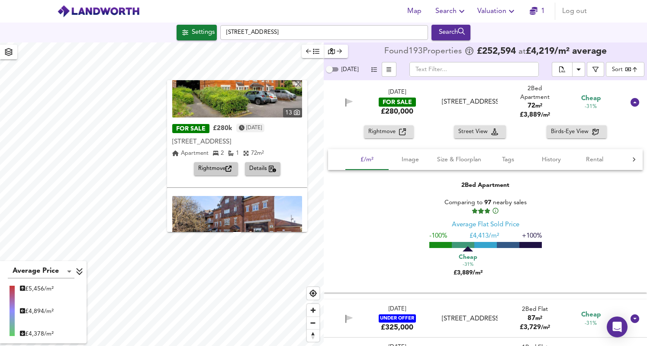
scroll to position [4620, 0]
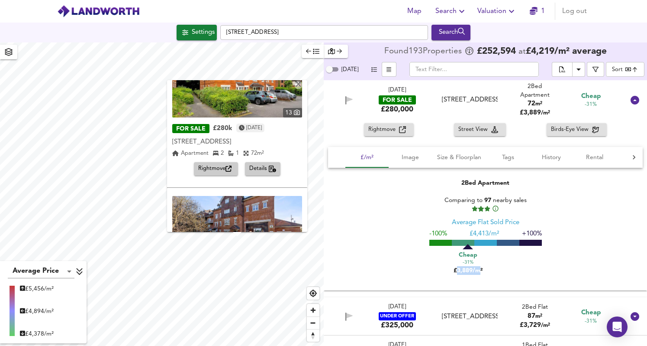
drag, startPoint x: 455, startPoint y: 274, endPoint x: 479, endPoint y: 273, distance: 24.3
click at [479, 273] on div "Cheap -31% £3,889/m²" at bounding box center [467, 262] width 43 height 26
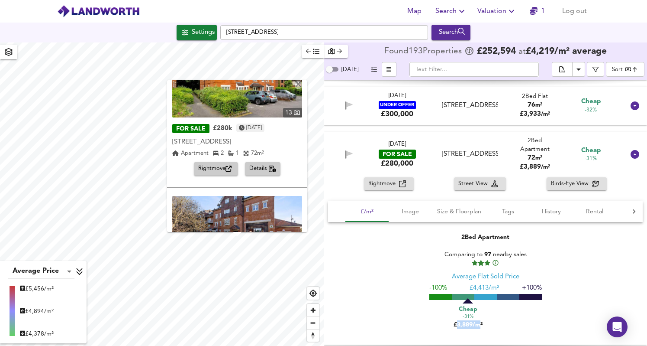
scroll to position [4559, 0]
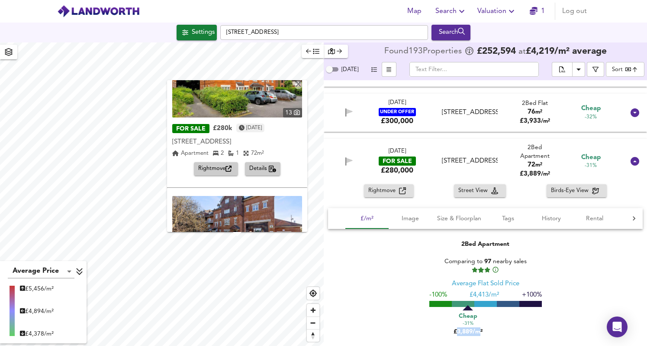
click at [223, 170] on span "Rightmove" at bounding box center [216, 169] width 36 height 10
click at [302, 85] on div "X" at bounding box center [298, 85] width 7 height 8
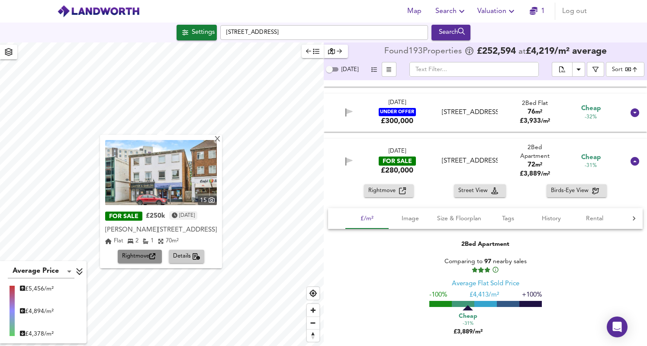
click at [149, 254] on span "Rightmove" at bounding box center [140, 256] width 36 height 10
click at [220, 138] on div "X" at bounding box center [217, 140] width 7 height 8
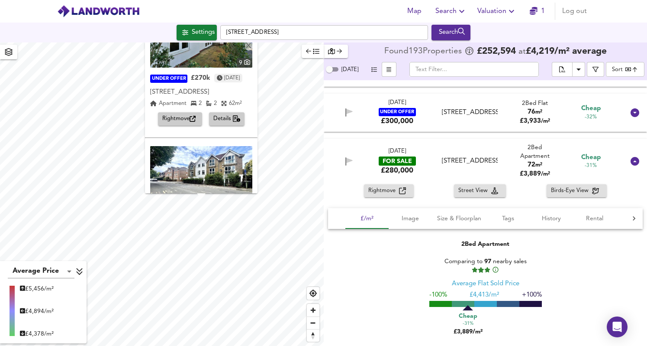
scroll to position [414, 0]
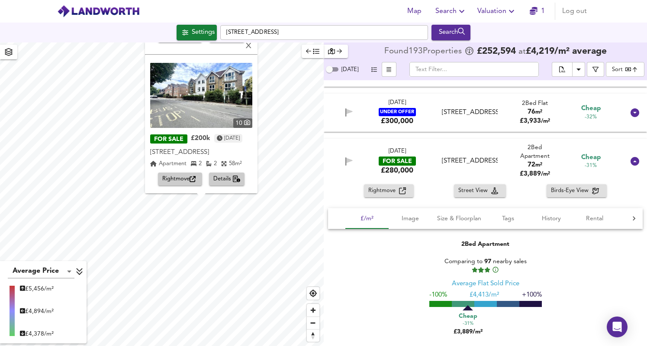
click at [229, 178] on span "Details" at bounding box center [226, 179] width 27 height 10
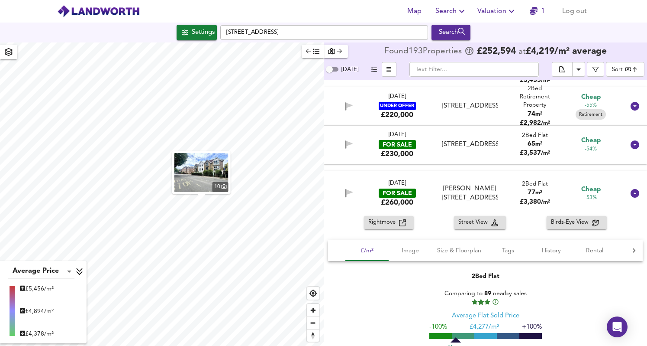
scroll to position [2232, 0]
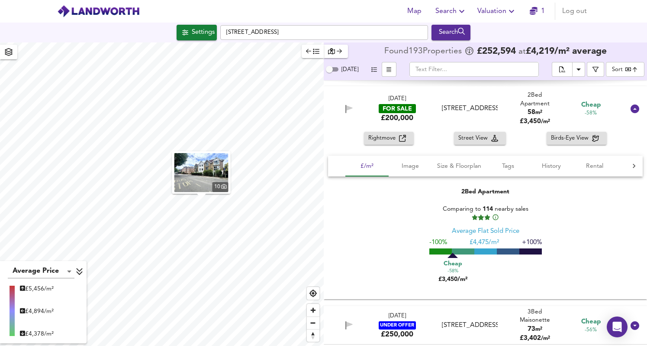
click at [389, 140] on span "Rightmove" at bounding box center [383, 138] width 31 height 10
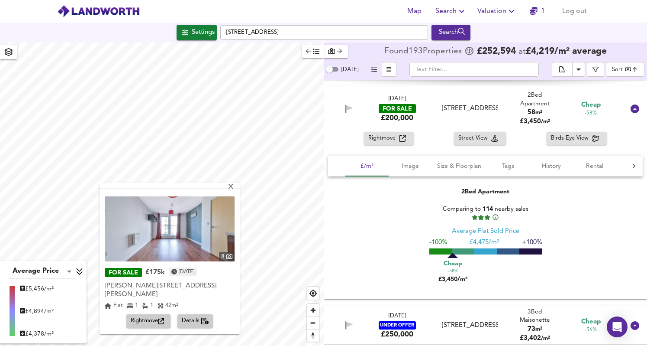
scroll to position [137, 0]
